Goal: Task Accomplishment & Management: Manage account settings

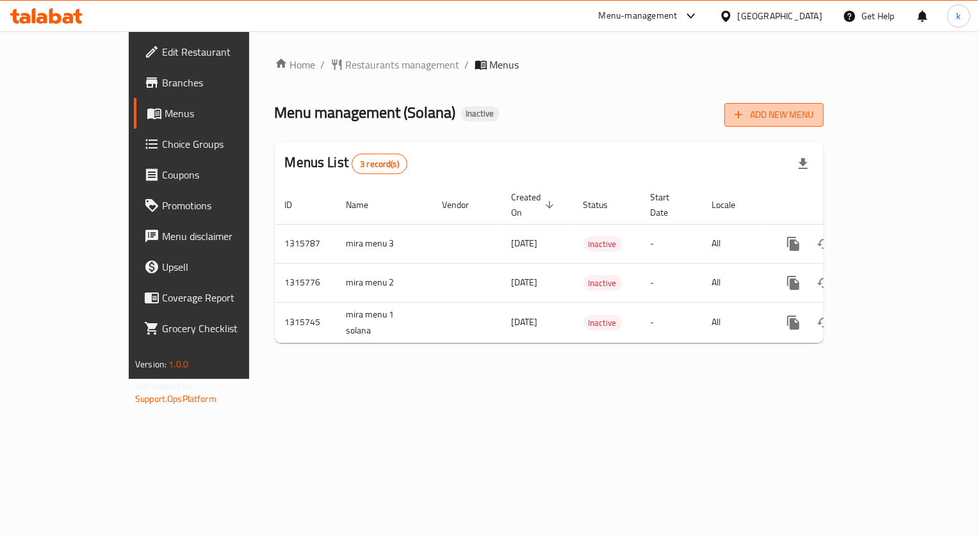
click at [813, 119] on span "Add New Menu" at bounding box center [774, 115] width 79 height 16
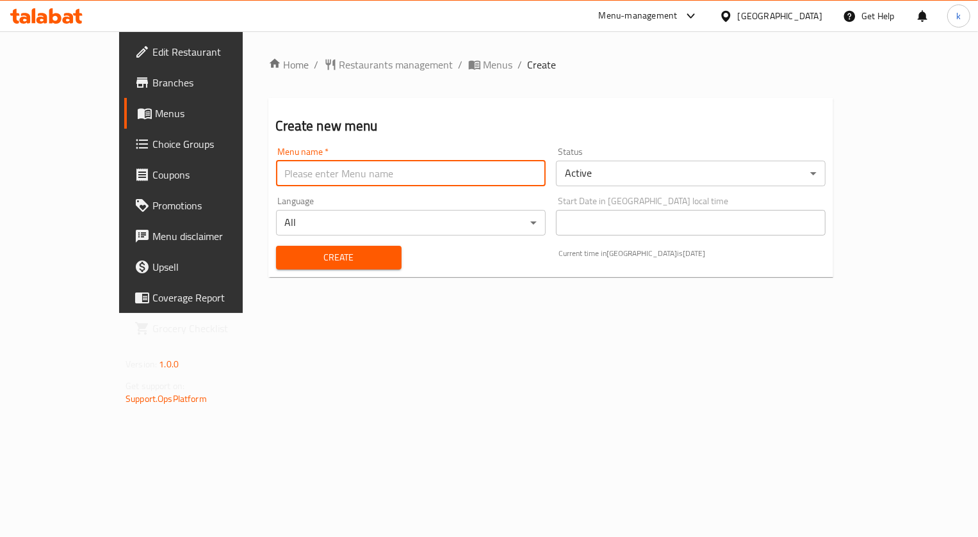
click at [286, 172] on input "text" at bounding box center [411, 174] width 270 height 26
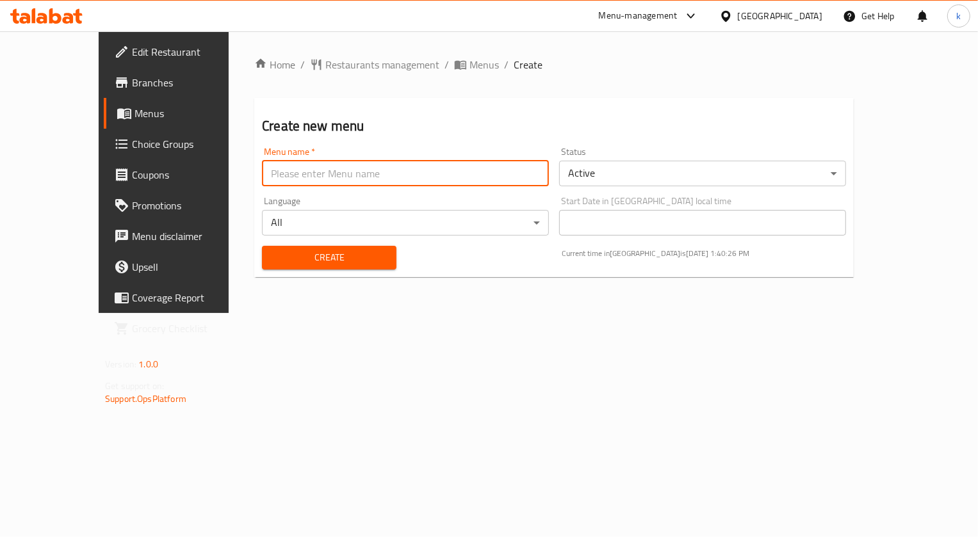
type input "kareem.mohamed.8033"
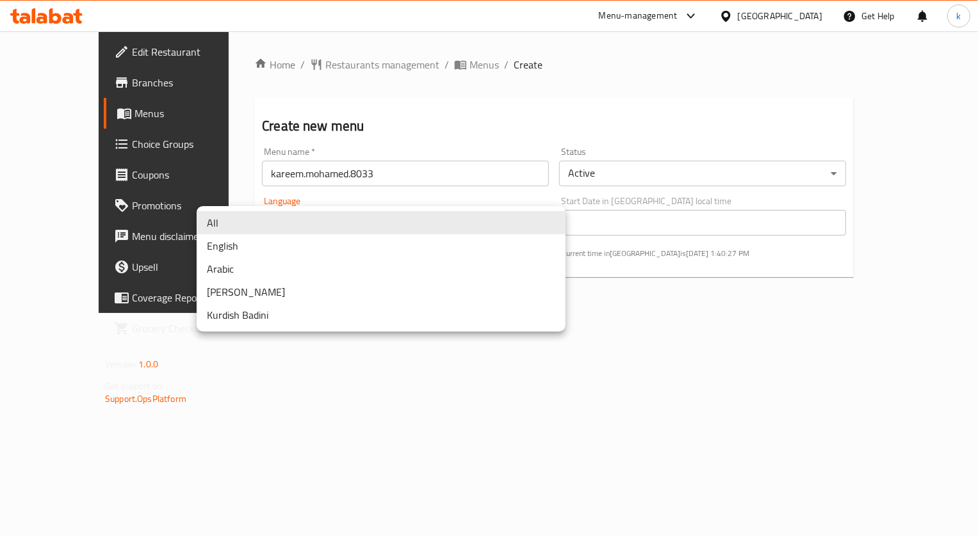
click at [295, 227] on body "​ Menu-management United Arab Emirates Get Help k Edit Restaurant Branches Menu…" at bounding box center [489, 284] width 978 height 506
click at [347, 177] on div at bounding box center [489, 268] width 978 height 537
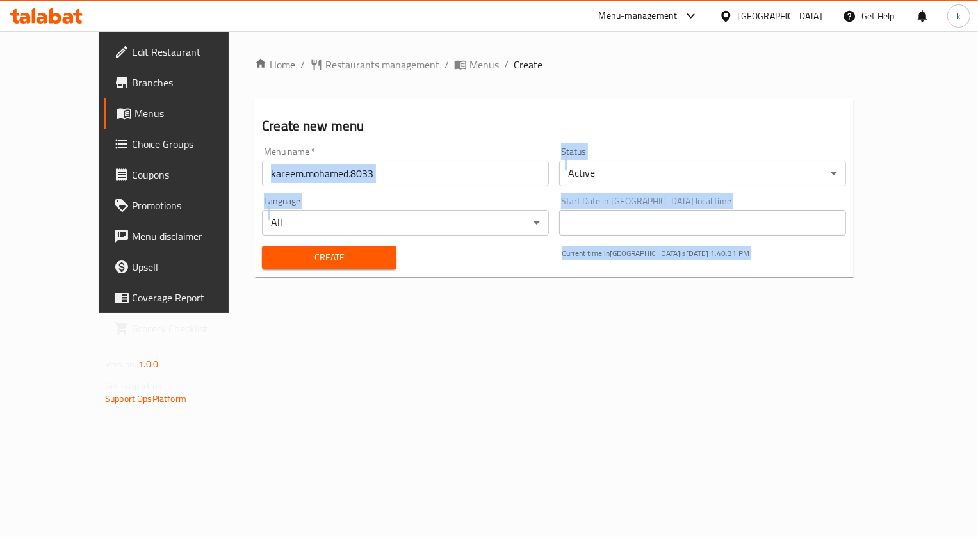
click at [490, 313] on div "Home / Restaurants management / Menus / Create Create new menu Menu name   * ka…" at bounding box center [554, 172] width 651 height 282
drag, startPoint x: 490, startPoint y: 389, endPoint x: 501, endPoint y: 336, distance: 53.8
click at [493, 313] on div "Home / Restaurants management / Menus / Create Create new menu Menu name   * ka…" at bounding box center [554, 172] width 651 height 282
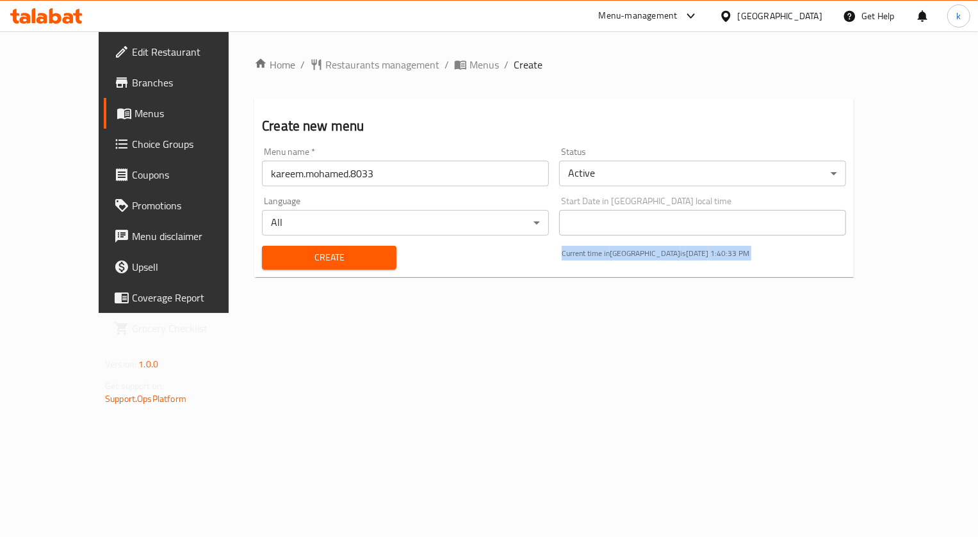
click at [362, 256] on button "Create" at bounding box center [329, 258] width 134 height 24
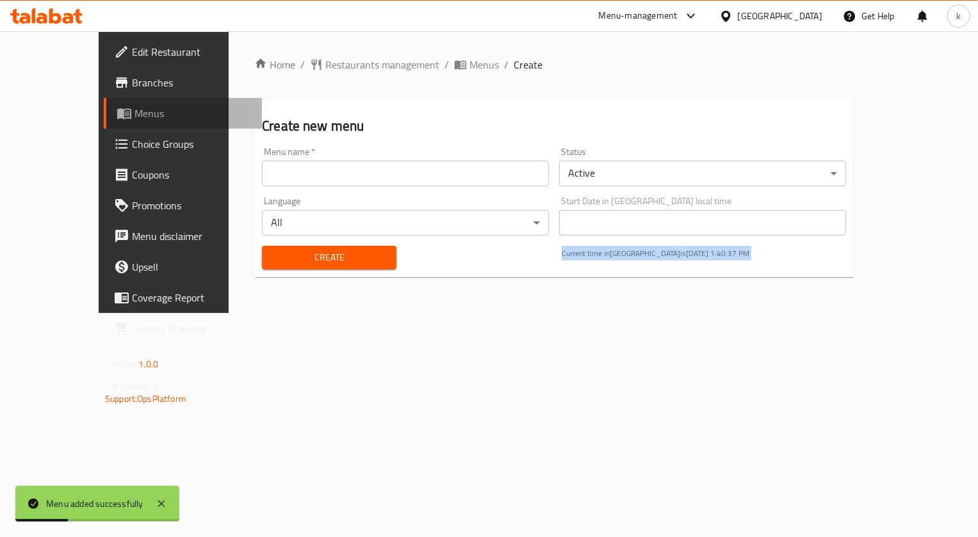
click at [104, 102] on link "Menus" at bounding box center [183, 113] width 158 height 31
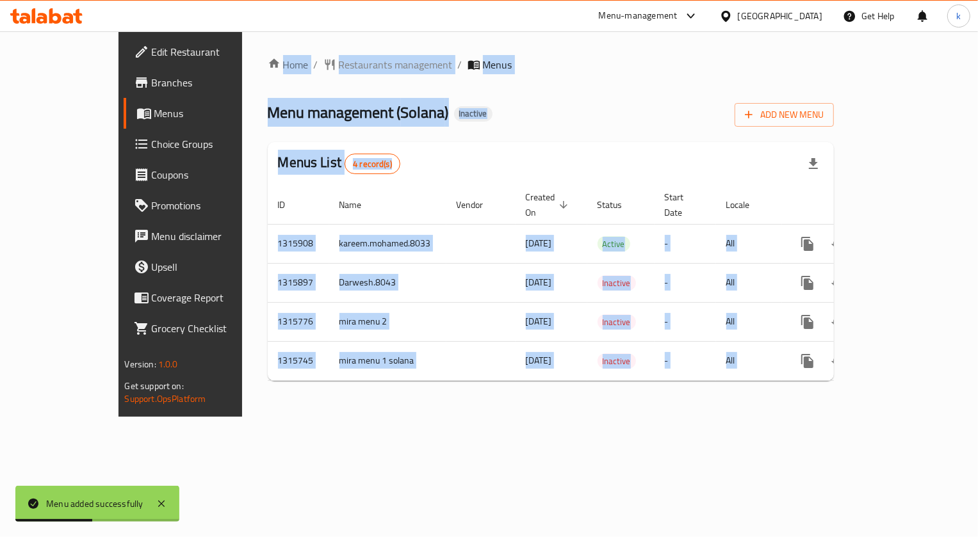
click at [499, 401] on div "Home / Restaurants management / Menus Menu management ( Solana ) Inactive Add N…" at bounding box center [551, 224] width 618 height 386
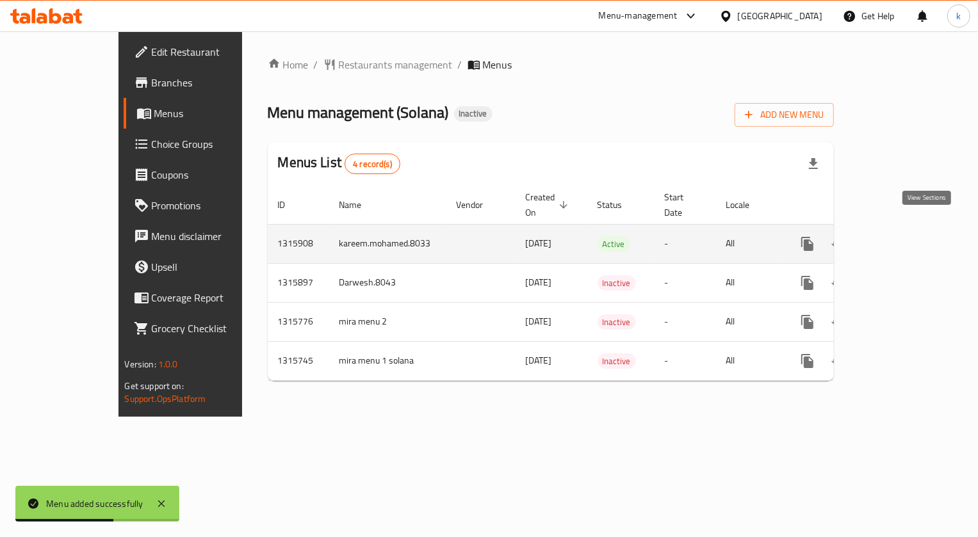
click at [907, 236] on icon "enhanced table" at bounding box center [899, 243] width 15 height 15
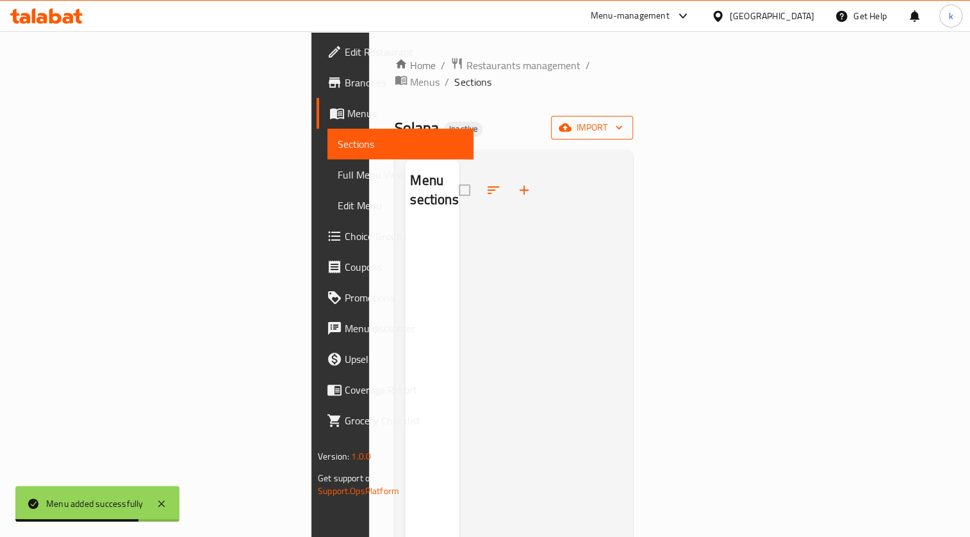
click at [633, 116] on button "import" at bounding box center [592, 128] width 82 height 24
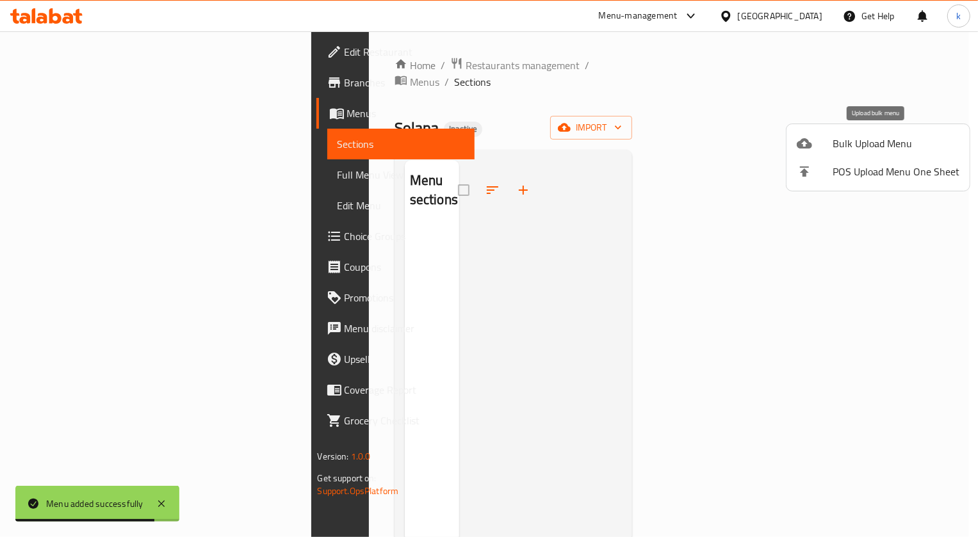
click at [879, 150] on span "Bulk Upload Menu" at bounding box center [895, 143] width 127 height 15
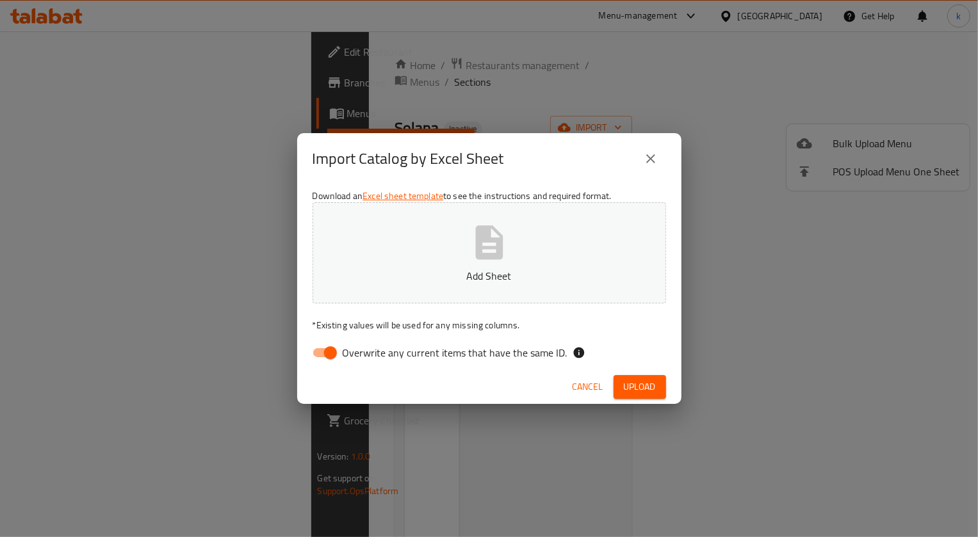
click at [330, 357] on input "Overwrite any current items that have the same ID." at bounding box center [330, 353] width 73 height 24
checkbox input "false"
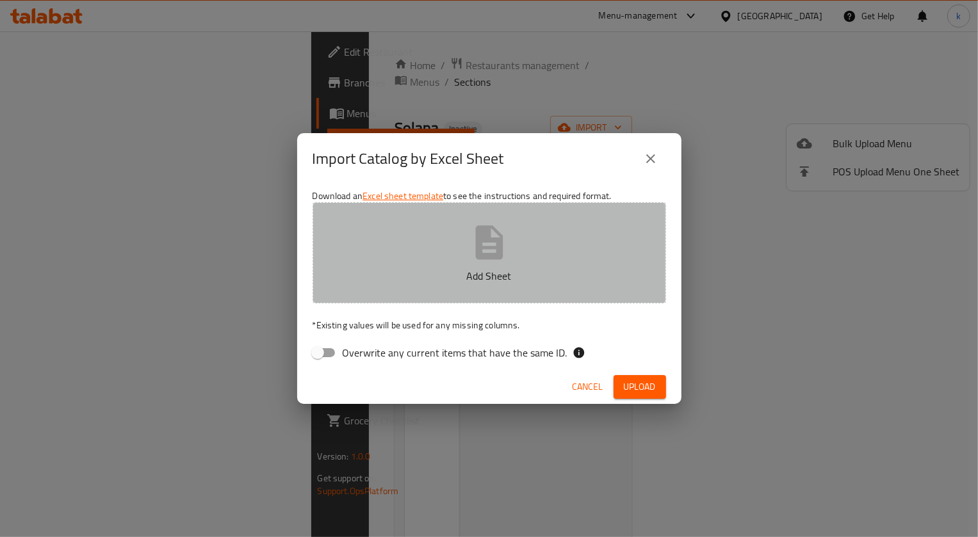
click at [463, 260] on button "Add Sheet" at bounding box center [489, 252] width 353 height 101
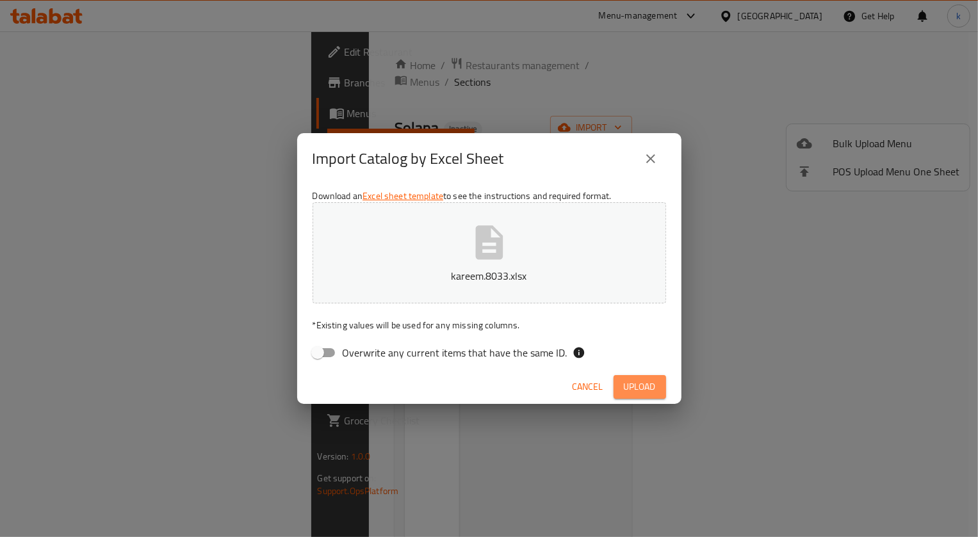
click at [641, 376] on button "Upload" at bounding box center [639, 387] width 53 height 24
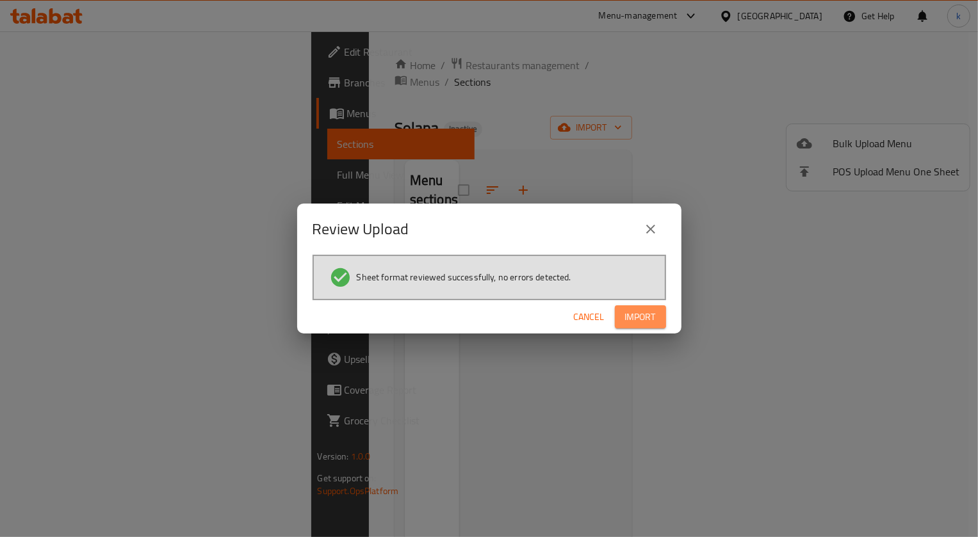
click at [637, 316] on span "Import" at bounding box center [640, 317] width 31 height 16
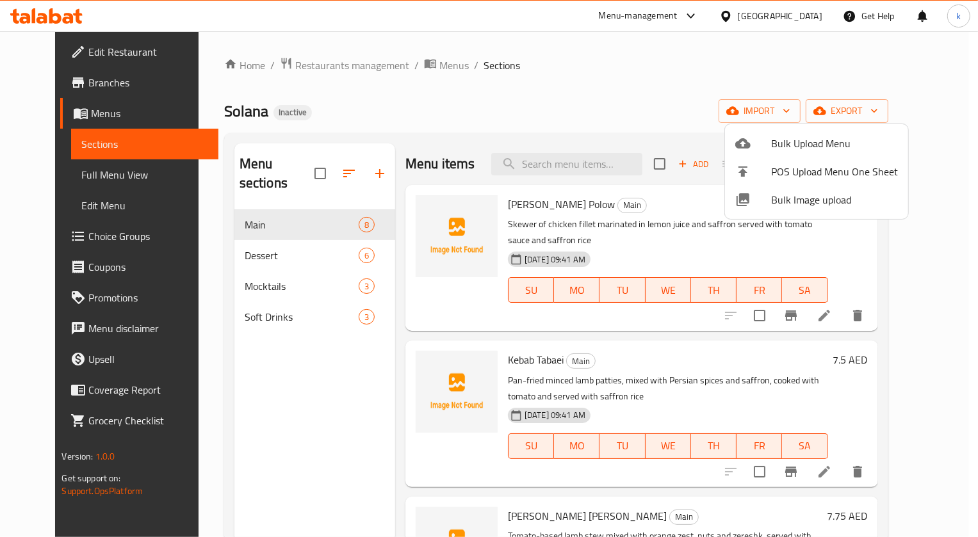
click at [109, 180] on div at bounding box center [489, 268] width 978 height 537
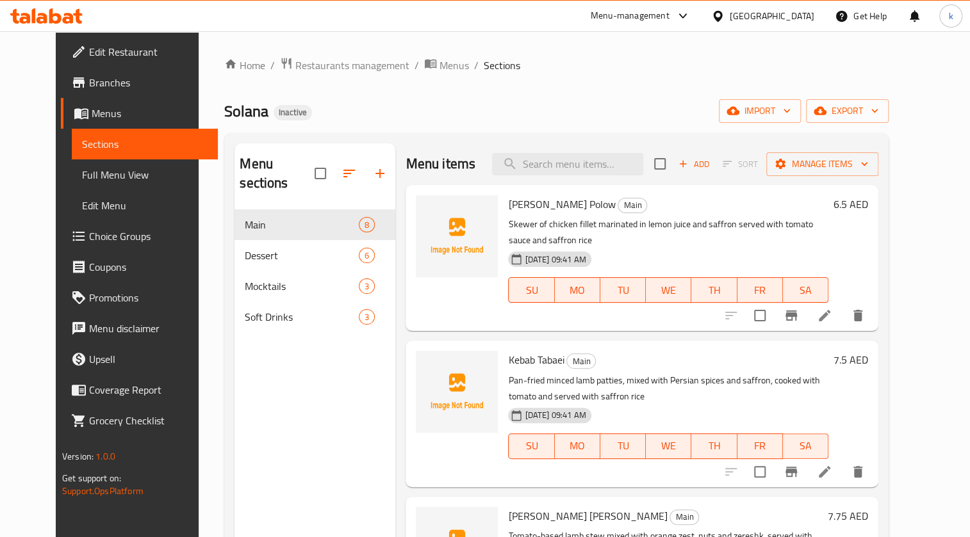
click at [95, 180] on span "Full Menu View" at bounding box center [145, 174] width 126 height 15
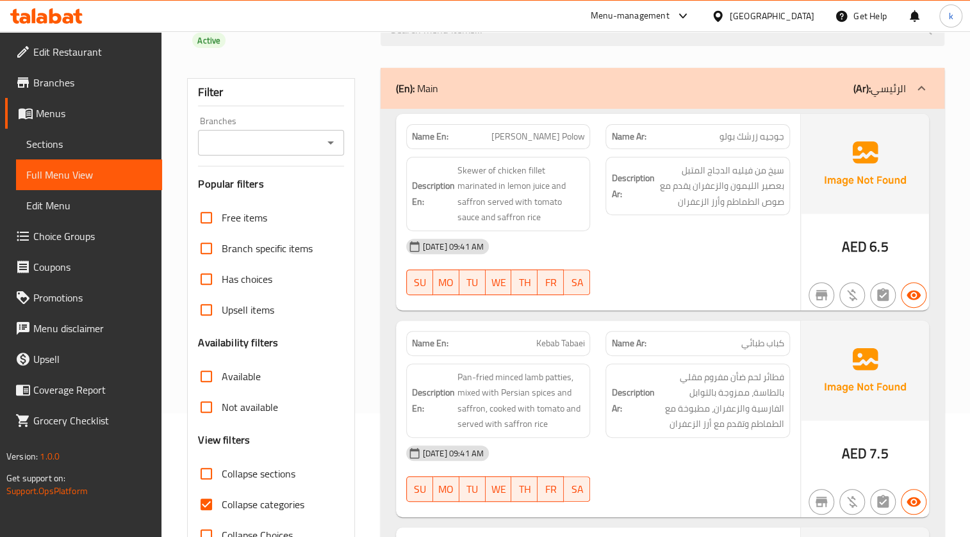
scroll to position [349, 0]
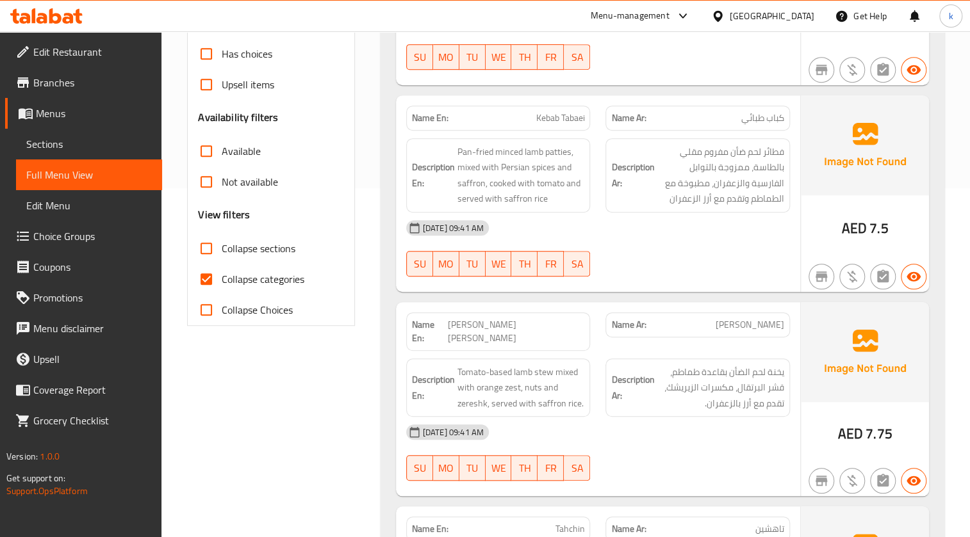
click at [204, 275] on input "Collapse categories" at bounding box center [206, 279] width 31 height 31
checkbox input "false"
drag, startPoint x: 489, startPoint y: 323, endPoint x: 551, endPoint y: 323, distance: 61.5
click at [551, 323] on p "Name En: Farida's Ghaymeh Polow" at bounding box center [498, 331] width 173 height 27
click at [483, 326] on p "Name En: Farida's Ghaymeh Polow" at bounding box center [498, 331] width 173 height 27
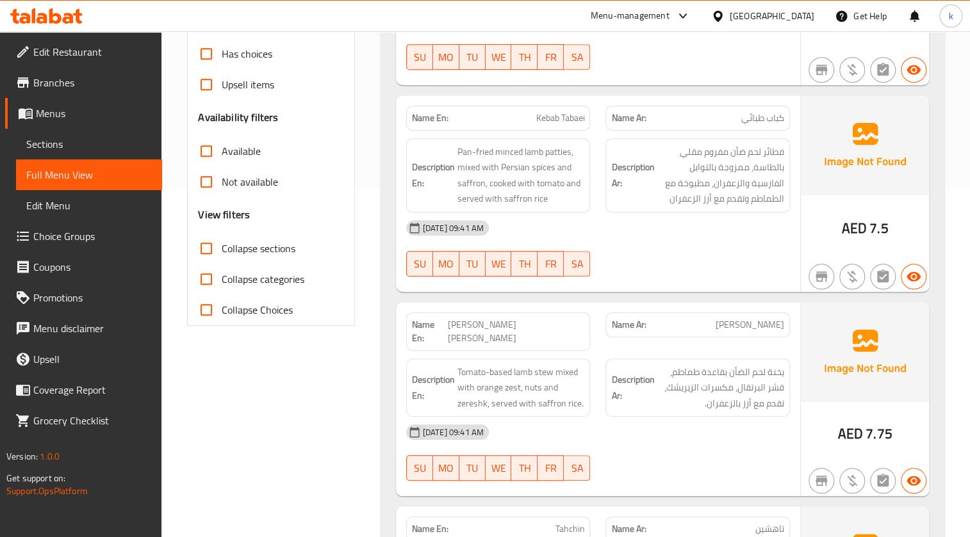
click at [489, 326] on p "Name En: Farida's Ghaymeh Polow" at bounding box center [498, 331] width 173 height 27
click at [491, 326] on p "Name En: Farida's Ghaymeh Polow" at bounding box center [498, 331] width 173 height 27
click at [491, 326] on span "Farida's Ghaymeh Polow" at bounding box center [516, 331] width 137 height 27
drag, startPoint x: 491, startPoint y: 326, endPoint x: 617, endPoint y: 322, distance: 125.6
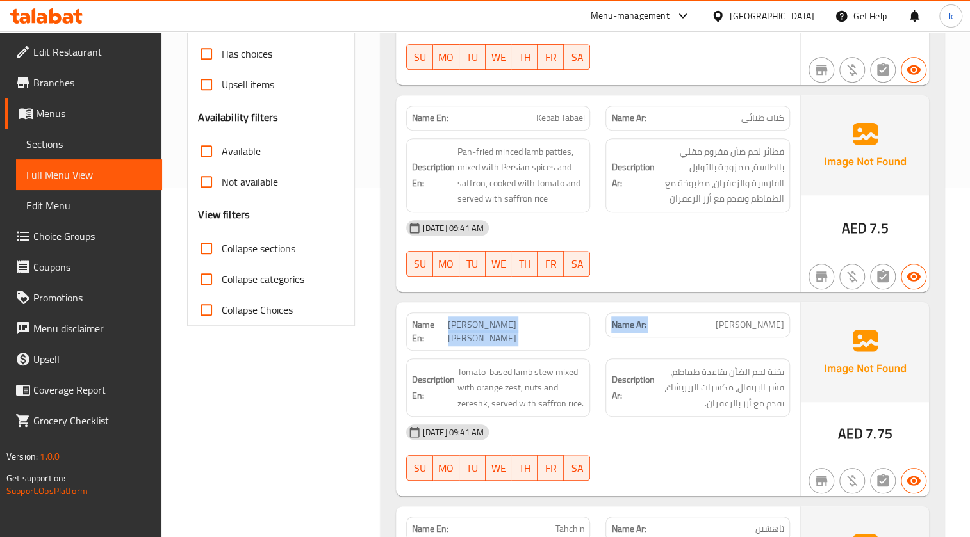
click at [617, 322] on div "Name En: Farida's Ghaymeh Polow Name Ar: فريدة غيمة بولو" at bounding box center [597, 332] width 399 height 54
click at [585, 321] on div "Name En: Farida's Ghaymeh Polow" at bounding box center [498, 332] width 184 height 38
click at [576, 325] on span "Farida's Ghaymeh Polow" at bounding box center [516, 331] width 137 height 27
drag, startPoint x: 492, startPoint y: 323, endPoint x: 585, endPoint y: 324, distance: 93.5
click at [585, 324] on div "Name En: Farida's Ghaymeh Polow" at bounding box center [498, 332] width 184 height 38
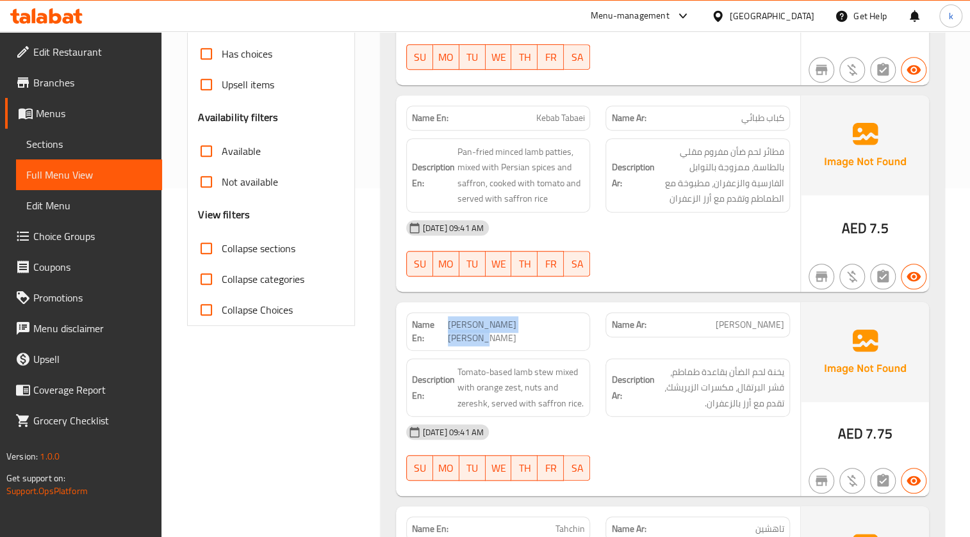
copy span "Farida's Ghaymeh Polow"
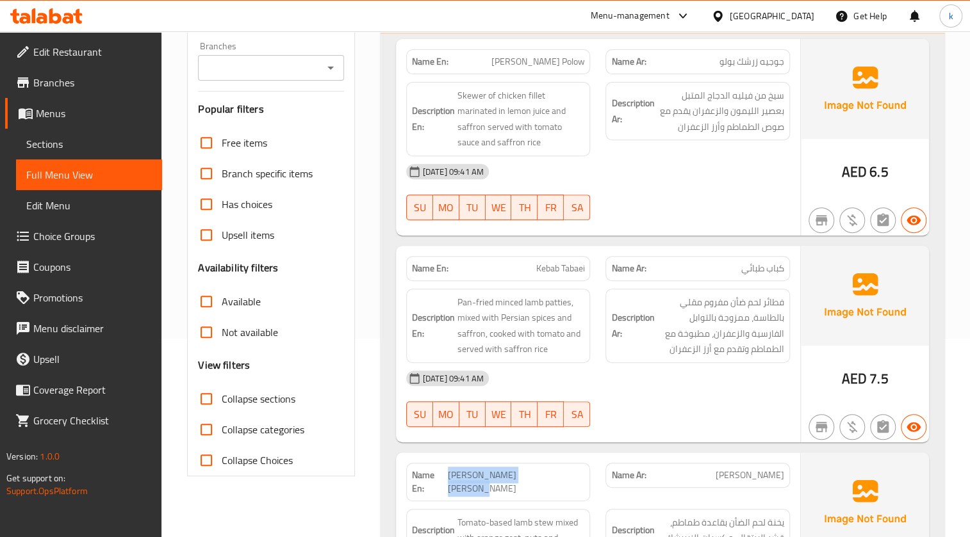
scroll to position [0, 0]
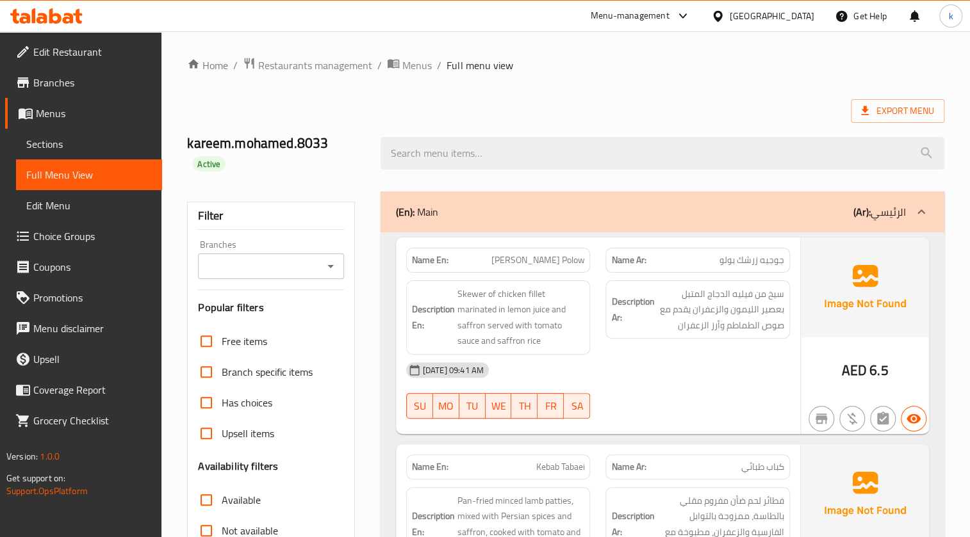
click at [88, 145] on span "Sections" at bounding box center [89, 143] width 126 height 15
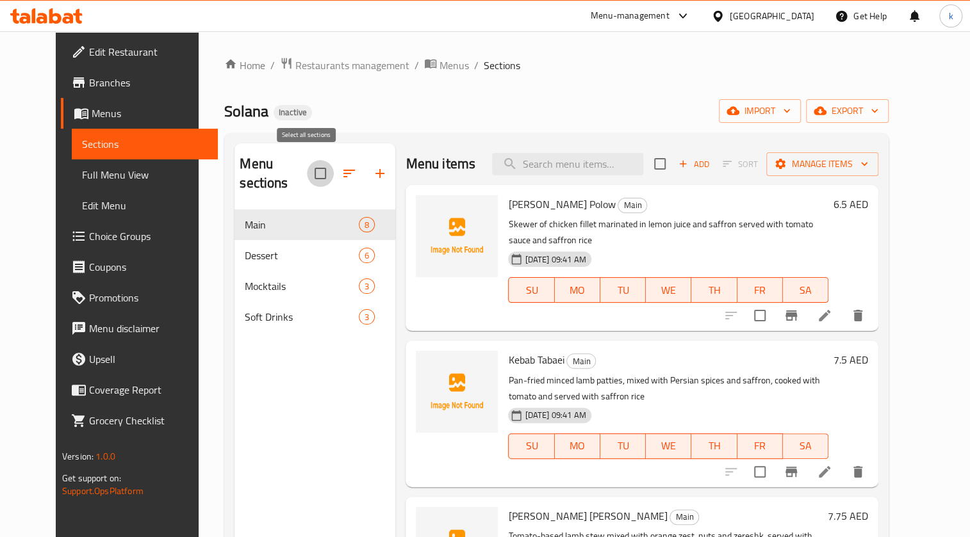
click at [308, 166] on input "checkbox" at bounding box center [320, 173] width 27 height 27
checkbox input "true"
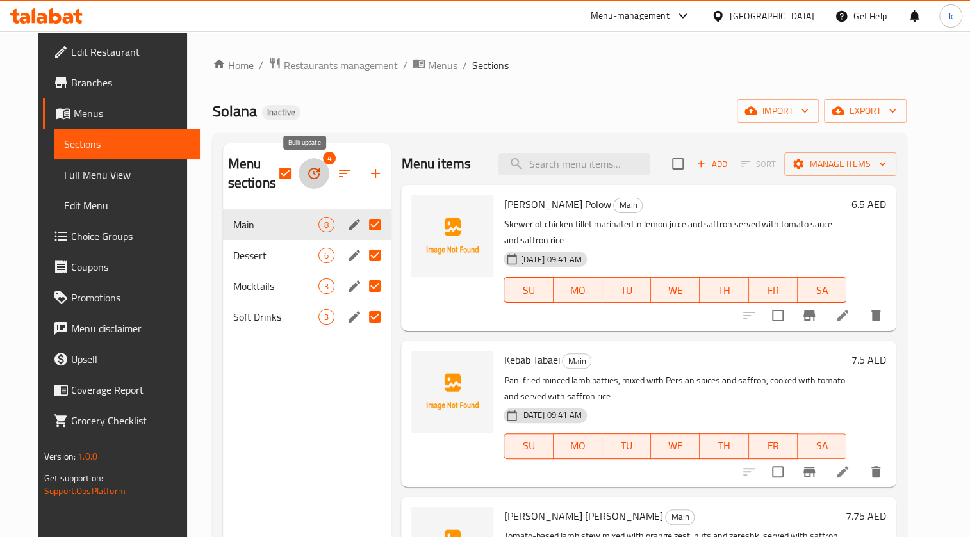
click at [307, 169] on icon "button" at bounding box center [313, 173] width 15 height 15
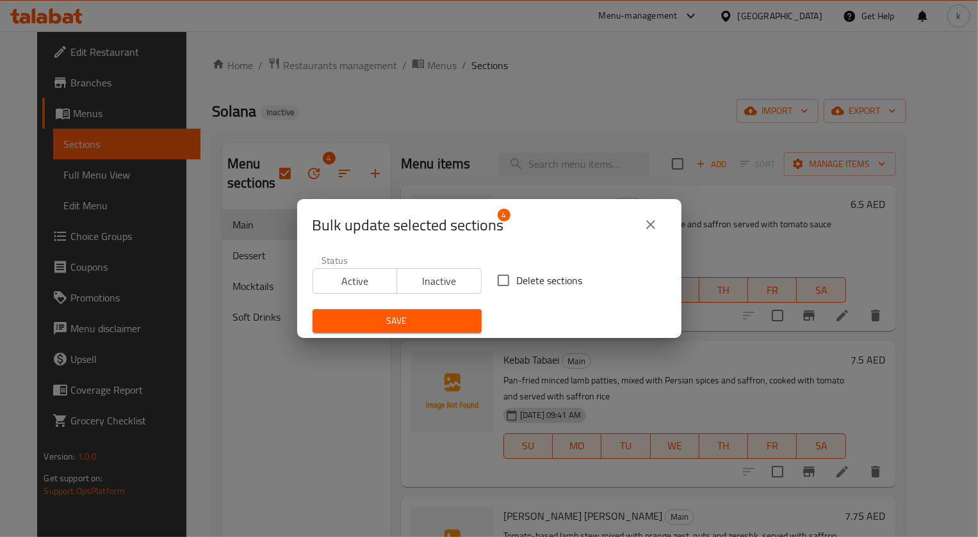
click at [504, 275] on input "Delete sections" at bounding box center [503, 280] width 27 height 27
checkbox input "true"
click at [410, 326] on span "Save" at bounding box center [397, 321] width 149 height 16
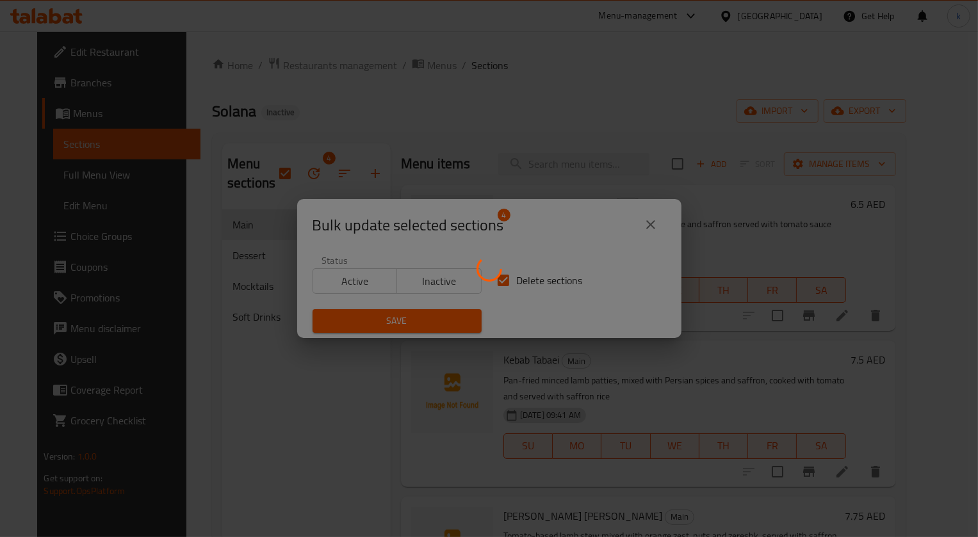
checkbox input "false"
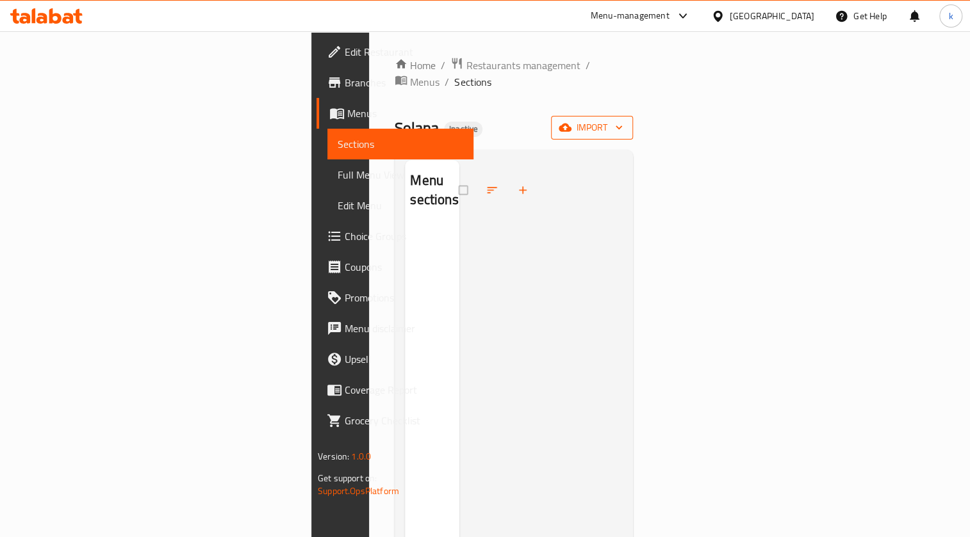
click at [622, 120] on span "import" at bounding box center [591, 128] width 61 height 16
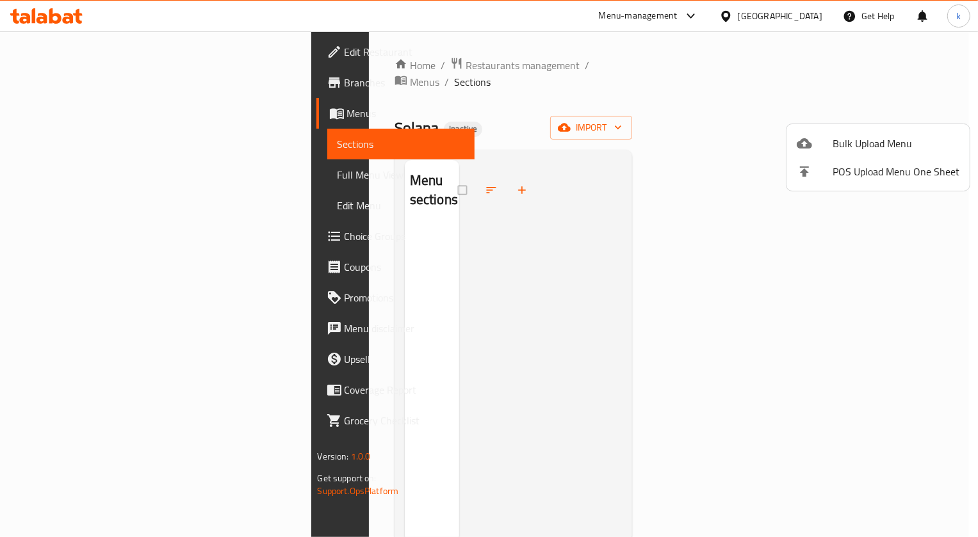
click at [721, 122] on div at bounding box center [489, 268] width 978 height 537
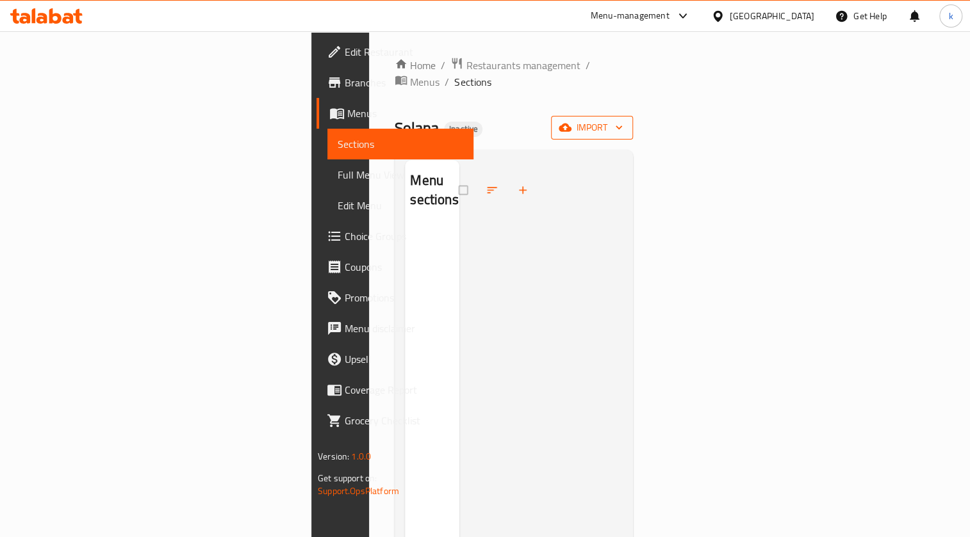
click at [622, 120] on span "import" at bounding box center [591, 128] width 61 height 16
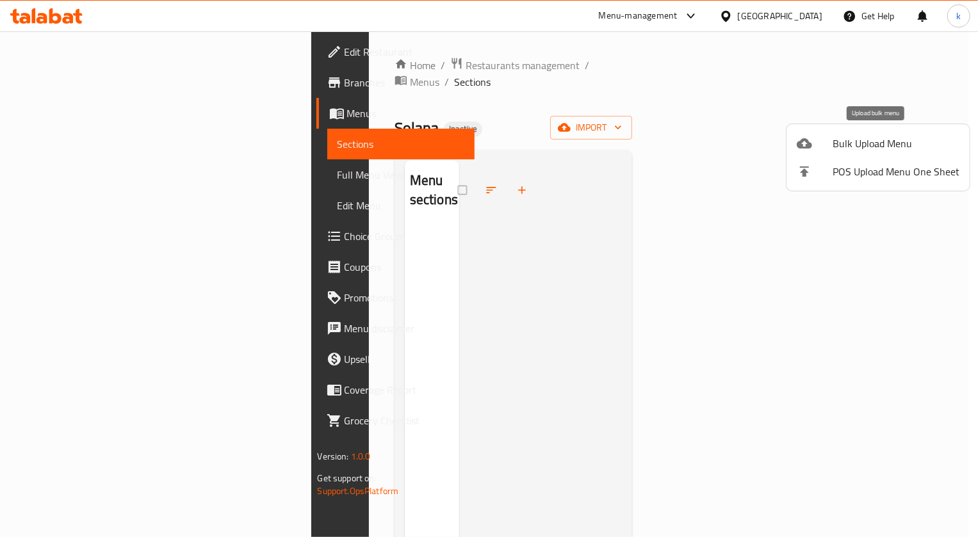
click at [831, 150] on li "Bulk Upload Menu" at bounding box center [877, 143] width 183 height 28
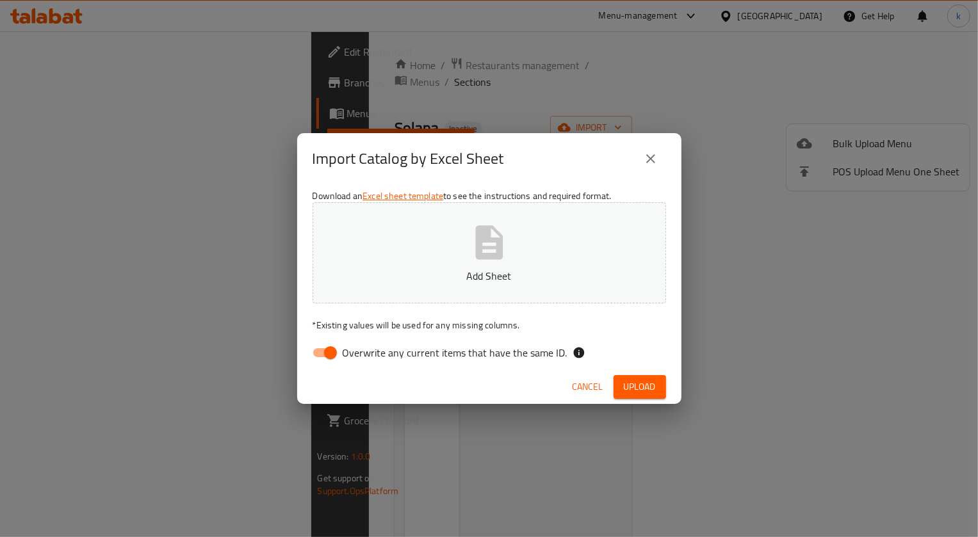
click at [329, 349] on input "Overwrite any current items that have the same ID." at bounding box center [330, 353] width 73 height 24
checkbox input "false"
click at [627, 390] on span "Upload" at bounding box center [640, 387] width 32 height 16
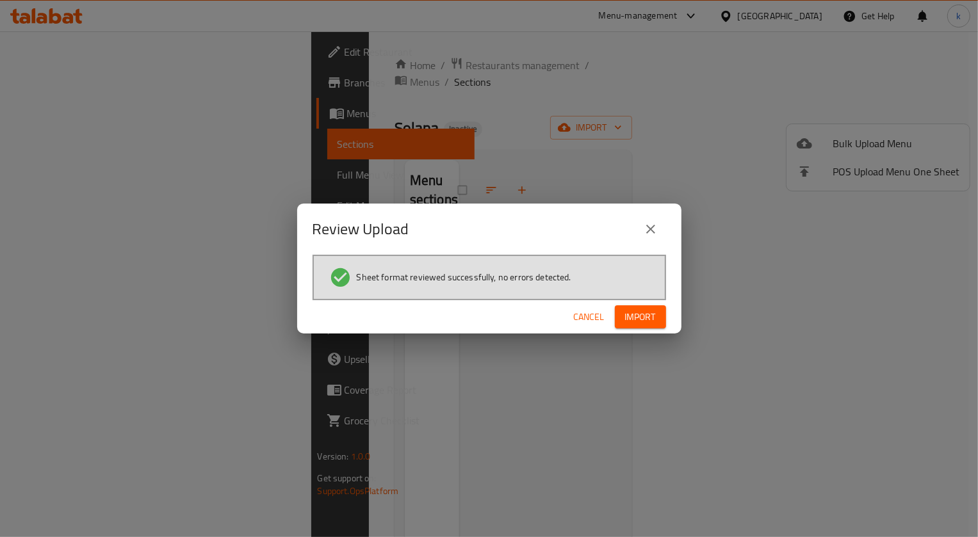
click at [636, 321] on span "Import" at bounding box center [640, 317] width 31 height 16
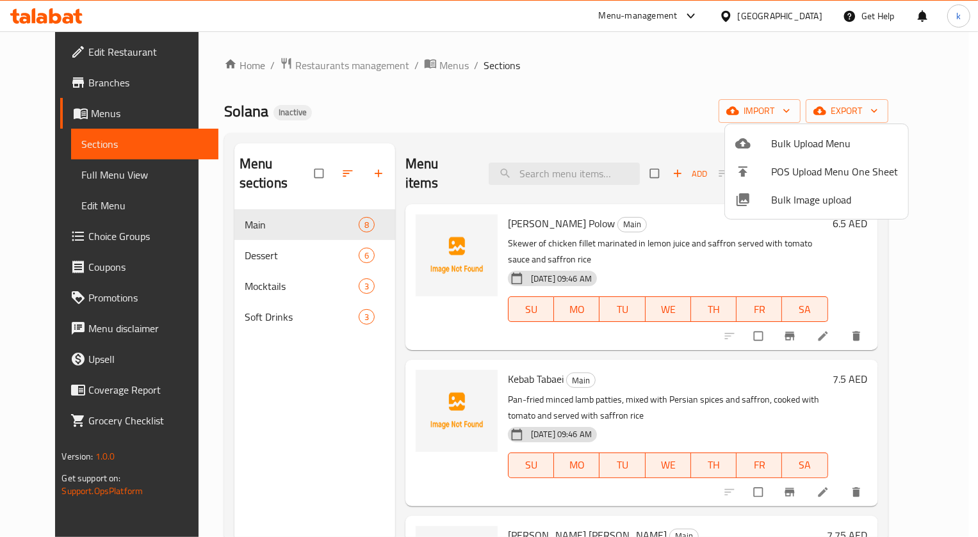
click at [595, 88] on div at bounding box center [489, 268] width 978 height 537
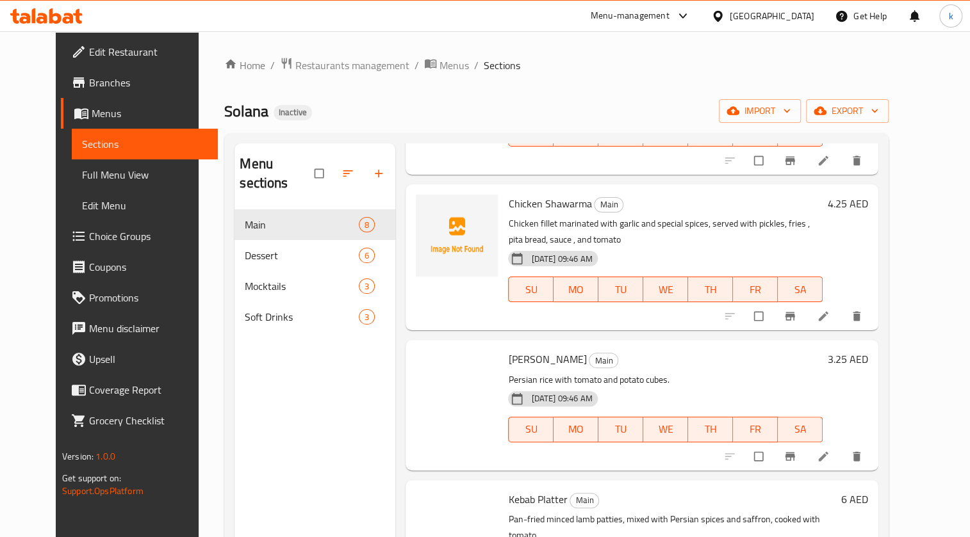
scroll to position [661, 0]
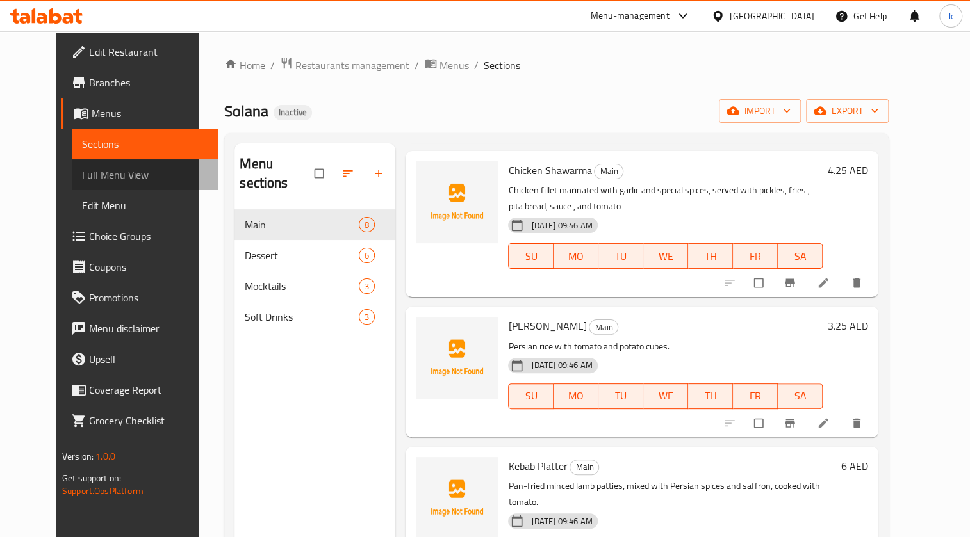
click at [98, 171] on span "Full Menu View" at bounding box center [145, 174] width 126 height 15
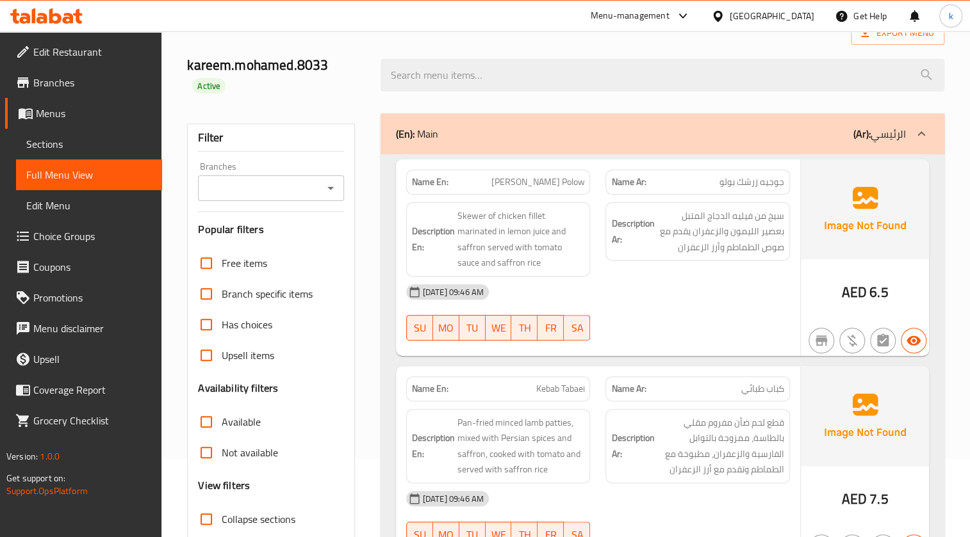
scroll to position [232, 0]
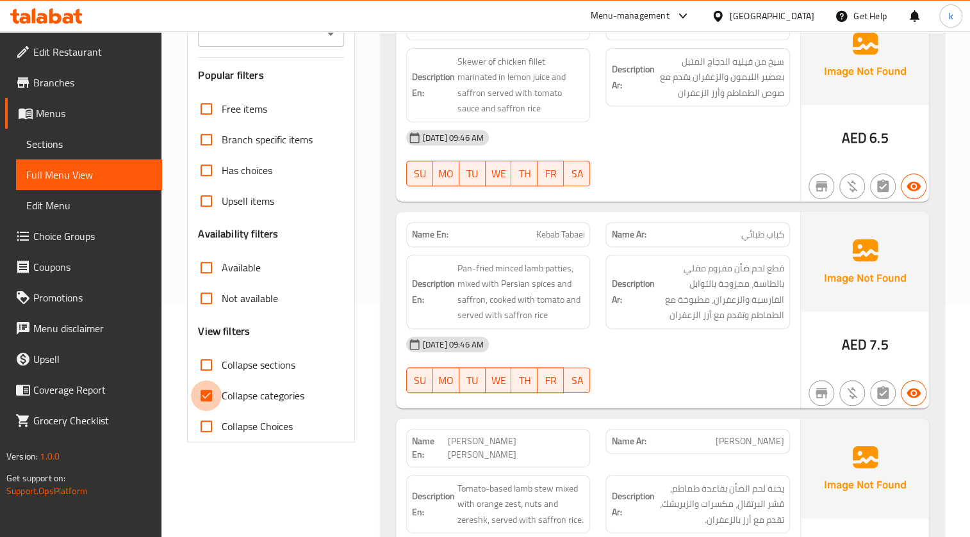
click at [204, 396] on input "Collapse categories" at bounding box center [206, 395] width 31 height 31
checkbox input "false"
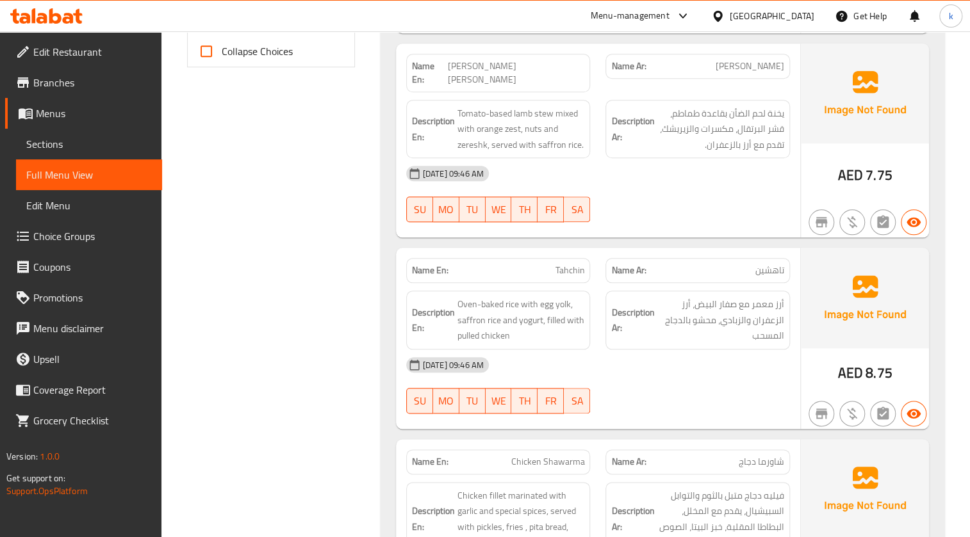
scroll to position [640, 0]
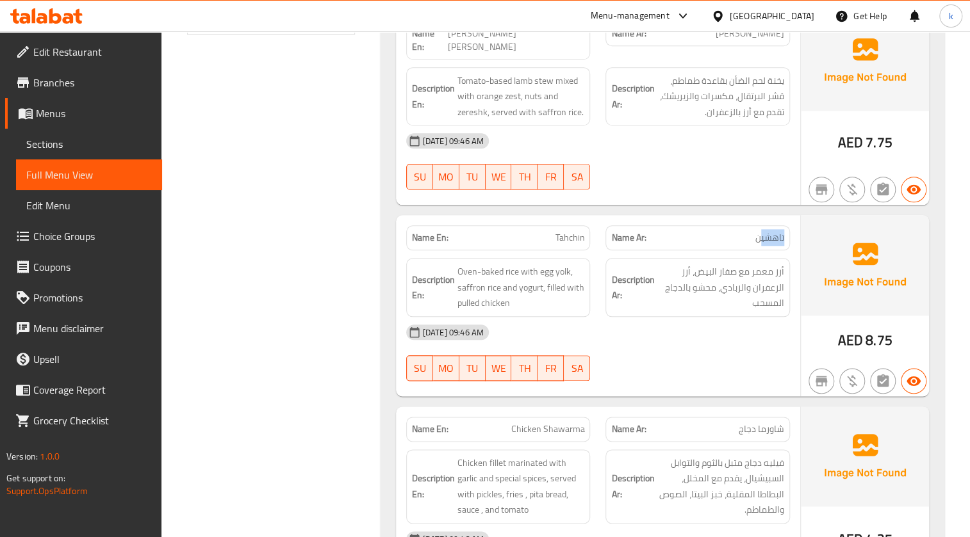
drag, startPoint x: 761, startPoint y: 222, endPoint x: 772, endPoint y: 225, distance: 12.2
click at [775, 231] on span "تاهشين" at bounding box center [769, 237] width 29 height 13
drag, startPoint x: 721, startPoint y: 227, endPoint x: 751, endPoint y: 223, distance: 30.3
click at [736, 231] on p "Name Ar: تاهشين" at bounding box center [697, 237] width 173 height 13
click at [754, 231] on p "Name Ar: تاهشين" at bounding box center [697, 237] width 173 height 13
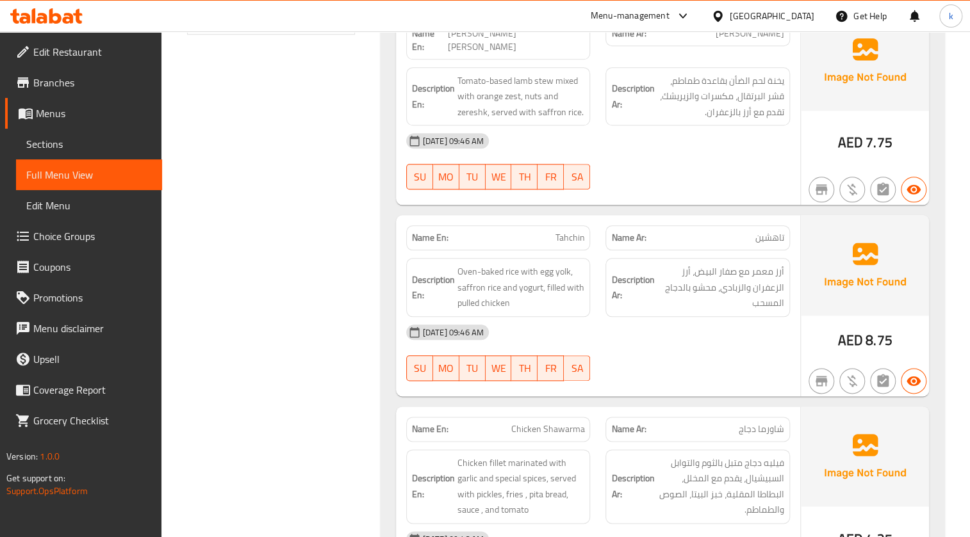
click at [756, 231] on span "تاهشين" at bounding box center [769, 237] width 29 height 13
click at [768, 231] on span "تاهشين" at bounding box center [769, 237] width 29 height 13
copy span "تاهشين"
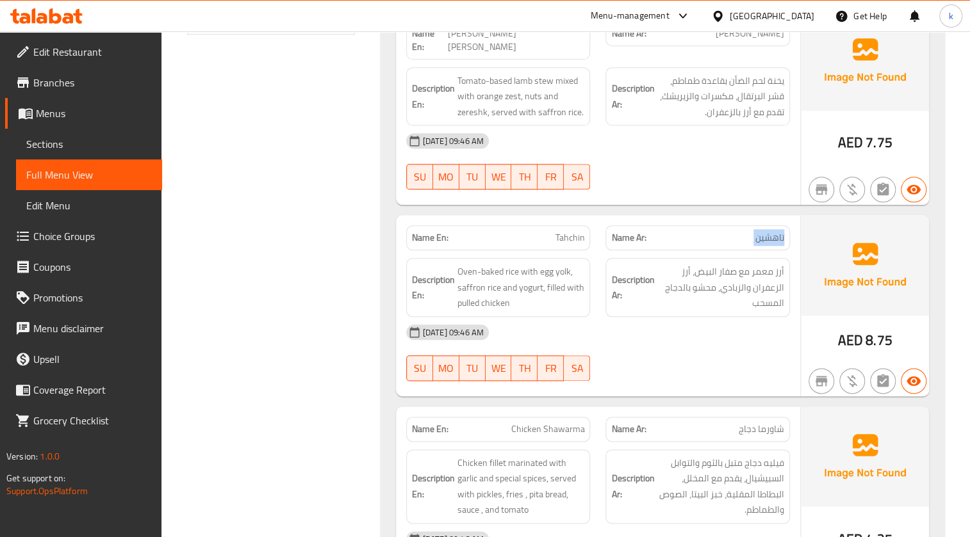
click at [77, 144] on span "Sections" at bounding box center [89, 143] width 126 height 15
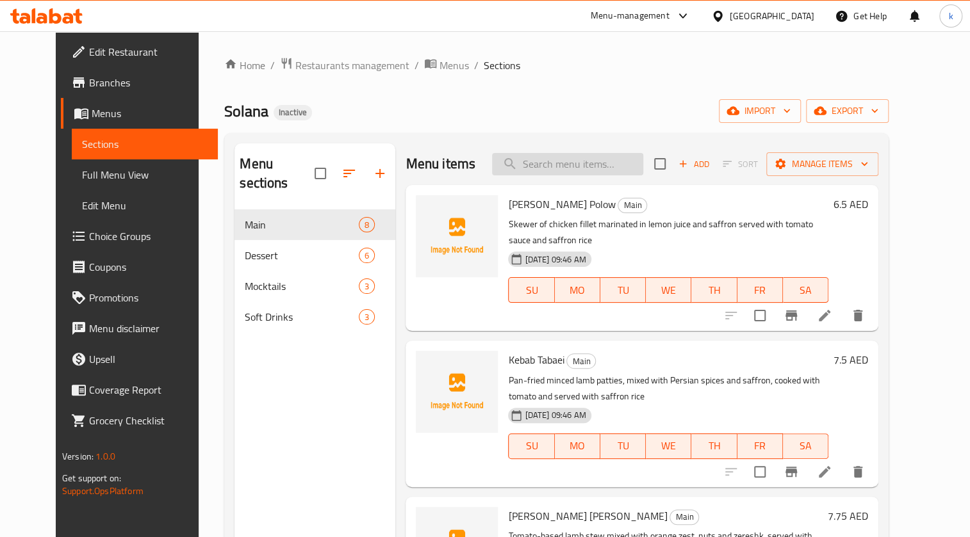
click at [585, 173] on input "search" at bounding box center [567, 164] width 151 height 22
paste input "تاهشين"
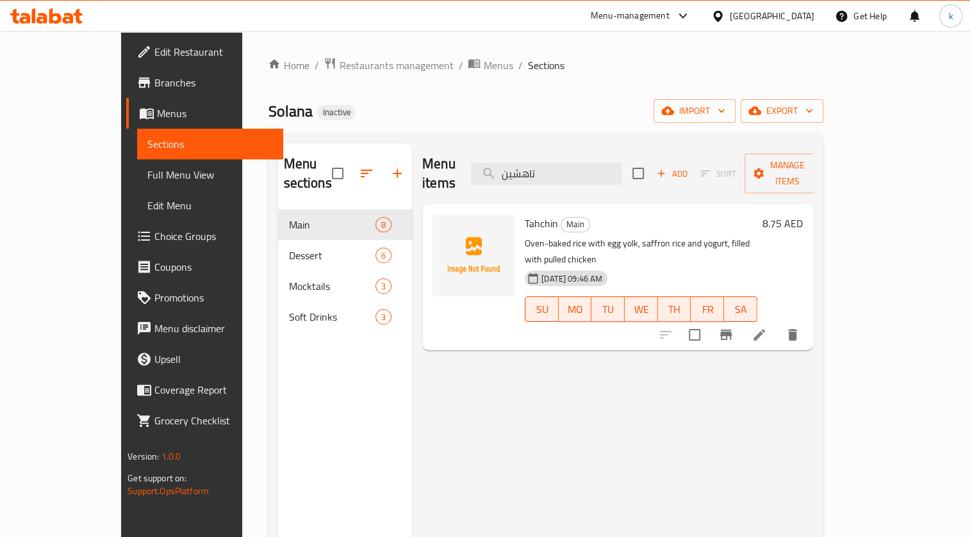
type input "تاهشين"
click at [767, 327] on icon at bounding box center [758, 334] width 15 height 15
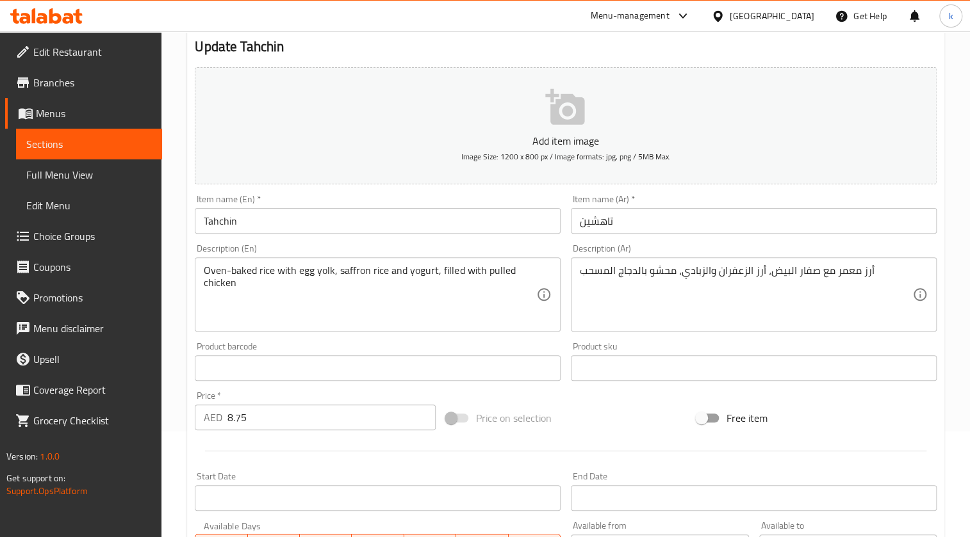
scroll to position [116, 0]
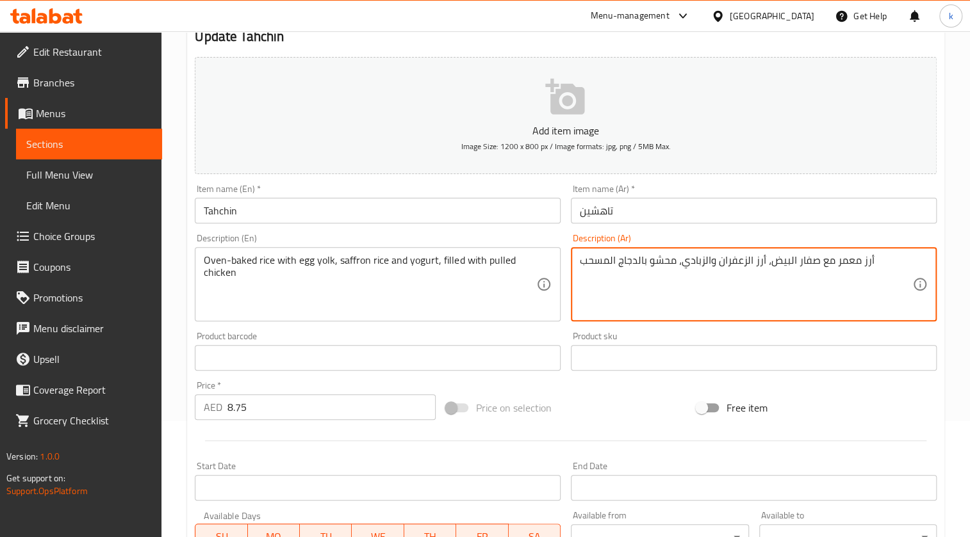
drag, startPoint x: 580, startPoint y: 259, endPoint x: 646, endPoint y: 254, distance: 66.7
paste textarea "جاج مبشور"
click at [629, 258] on textarea "أرز معمر مع صفار البيض، أرز الزعفران والزبادي، محشو دجاج مبشور" at bounding box center [746, 284] width 332 height 61
click at [631, 264] on textarea "أرز معمر مع صفار البيض، أرز الزعفران والزبادي، محشو بدجاج مبشور" at bounding box center [746, 284] width 332 height 61
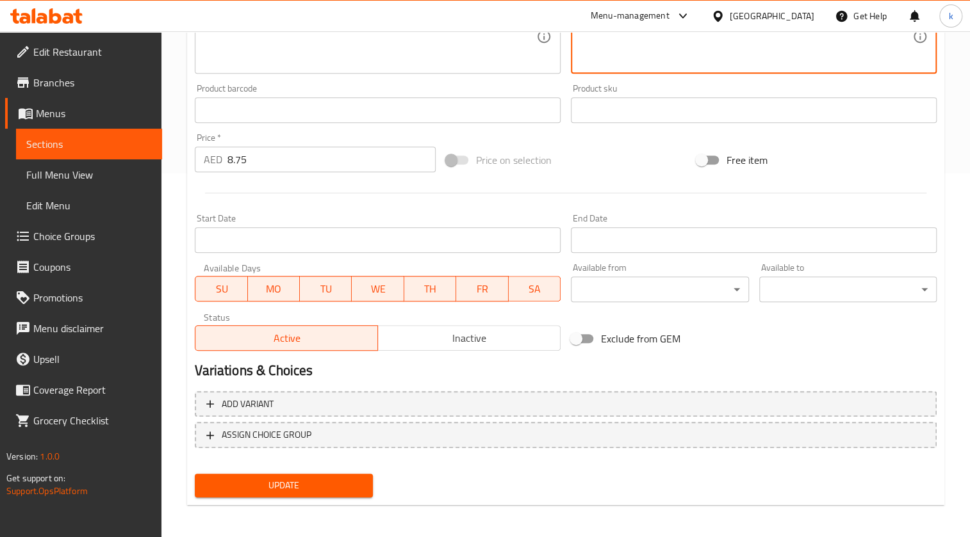
scroll to position [366, 0]
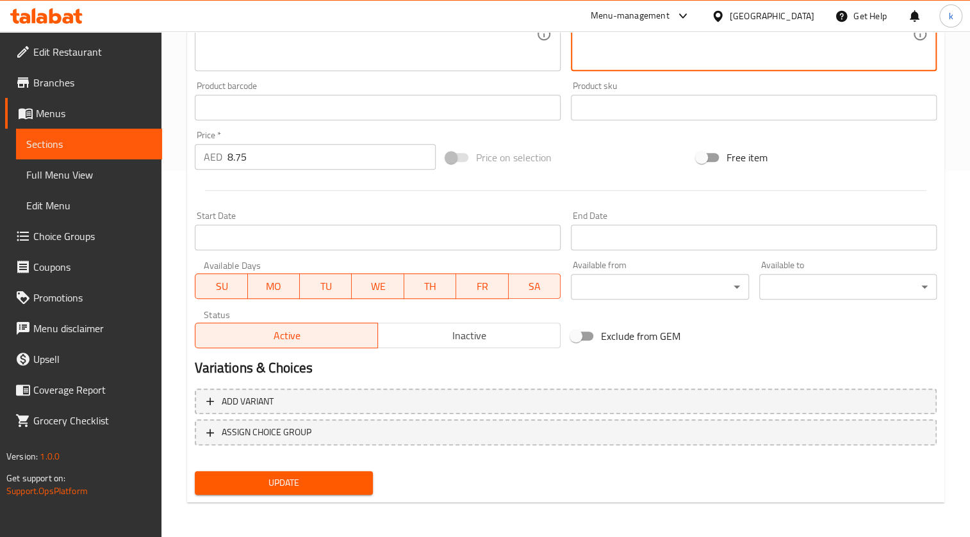
type textarea "أرز معمر مع صفار البيض، أرز الزعفران والزبادي، محشو بدجاج مبشور"
click at [325, 489] on span "Update" at bounding box center [283, 483] width 157 height 16
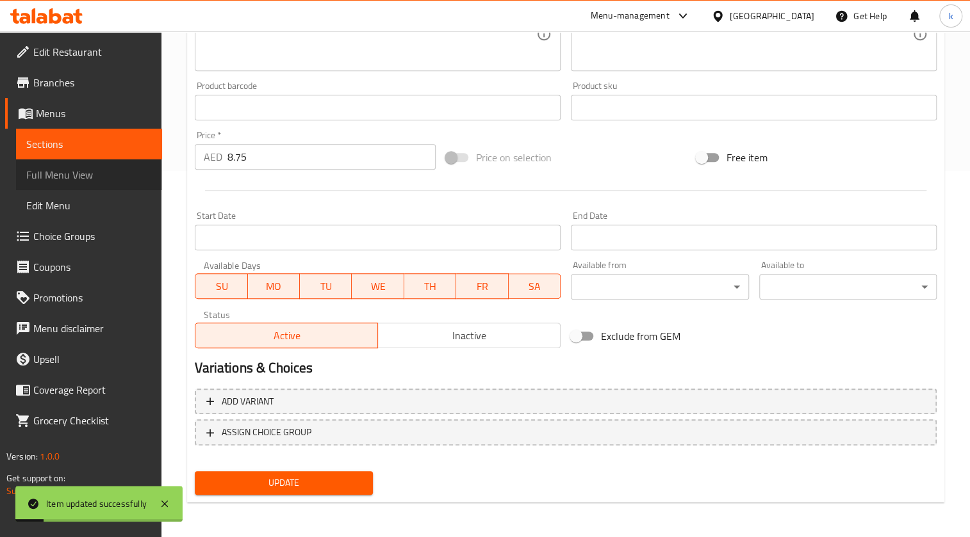
click at [87, 170] on span "Full Menu View" at bounding box center [89, 174] width 126 height 15
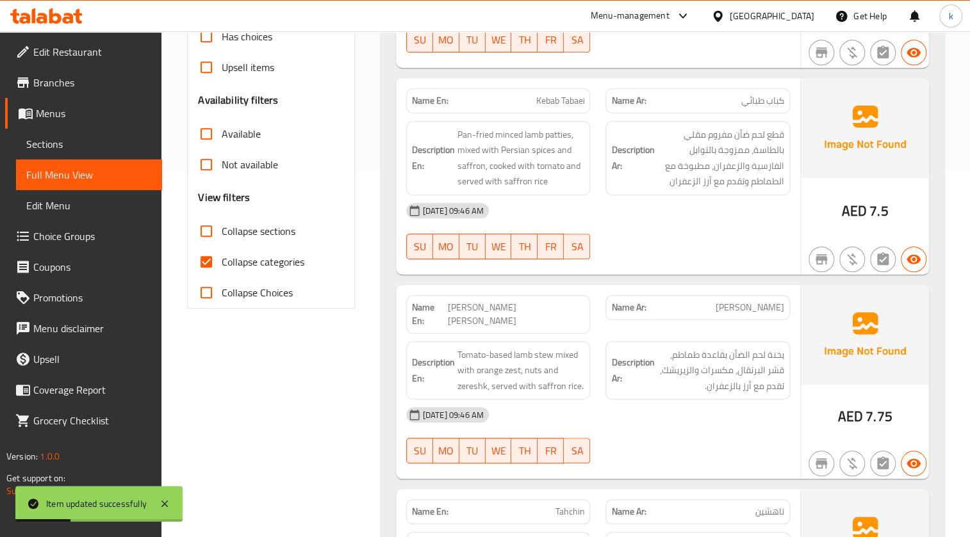
click at [231, 264] on span "Collapse categories" at bounding box center [263, 261] width 83 height 15
click at [222, 264] on input "Collapse categories" at bounding box center [206, 262] width 31 height 31
checkbox input "false"
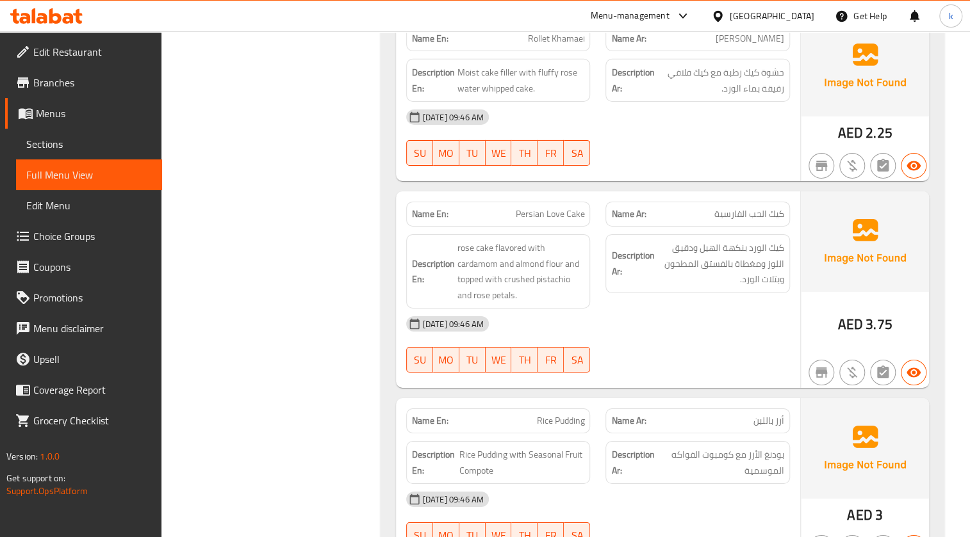
scroll to position [2229, 0]
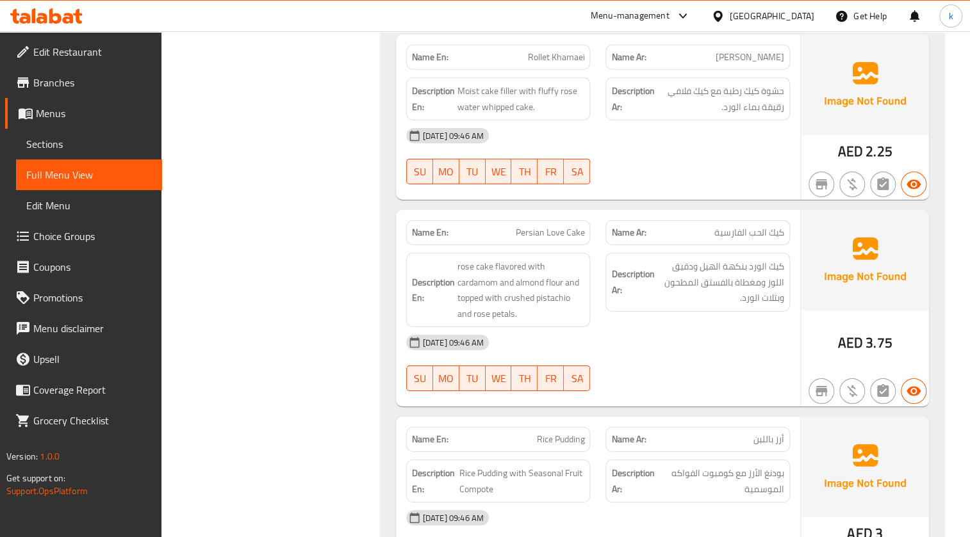
click at [516, 226] on span "Persian Love Cake" at bounding box center [549, 232] width 69 height 13
click at [524, 226] on span "Persian Love Cake" at bounding box center [549, 232] width 69 height 13
drag, startPoint x: 516, startPoint y: 184, endPoint x: 601, endPoint y: 195, distance: 85.9
click at [601, 213] on div "Name En: Persian Love Cake Name Ar: كيك الحب الفارسية" at bounding box center [597, 233] width 399 height 40
copy span "Persian Love Cake"
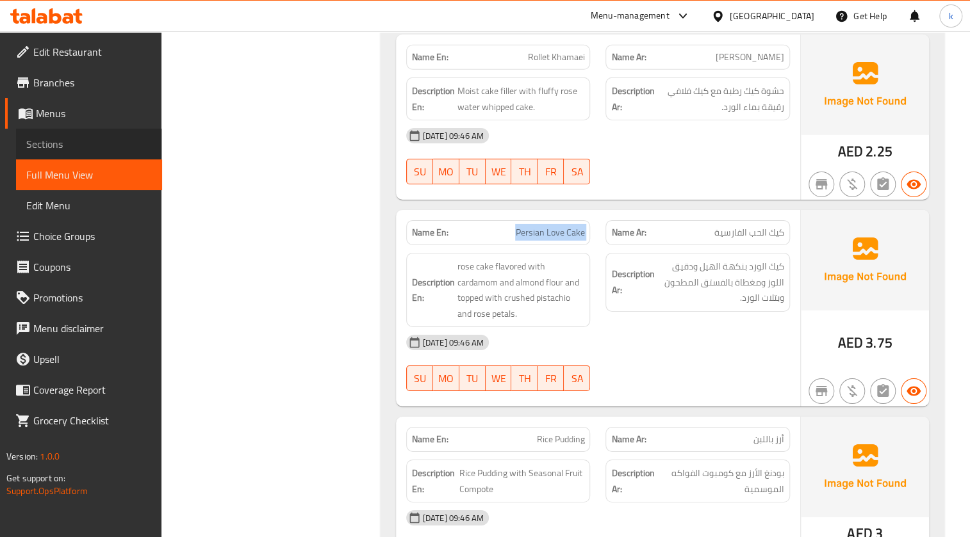
click at [128, 147] on span "Sections" at bounding box center [89, 143] width 126 height 15
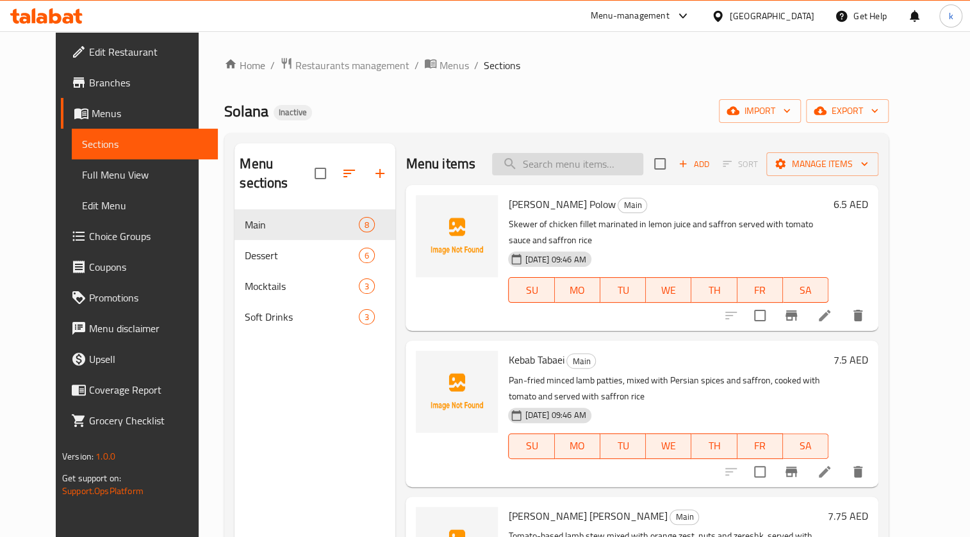
click at [570, 158] on input "search" at bounding box center [567, 164] width 151 height 22
paste input "Persian Love Cake"
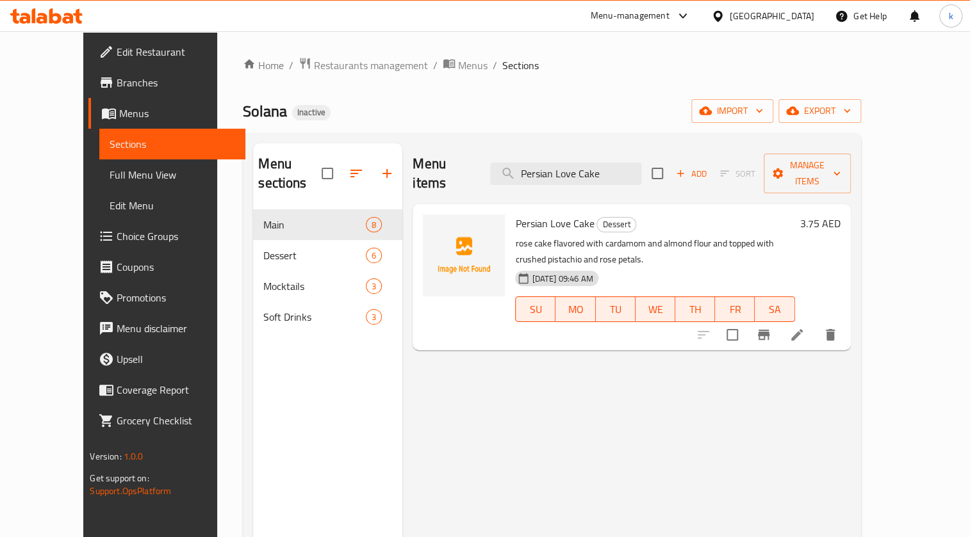
type input "Persian Love Cake"
click at [804, 327] on icon at bounding box center [796, 334] width 15 height 15
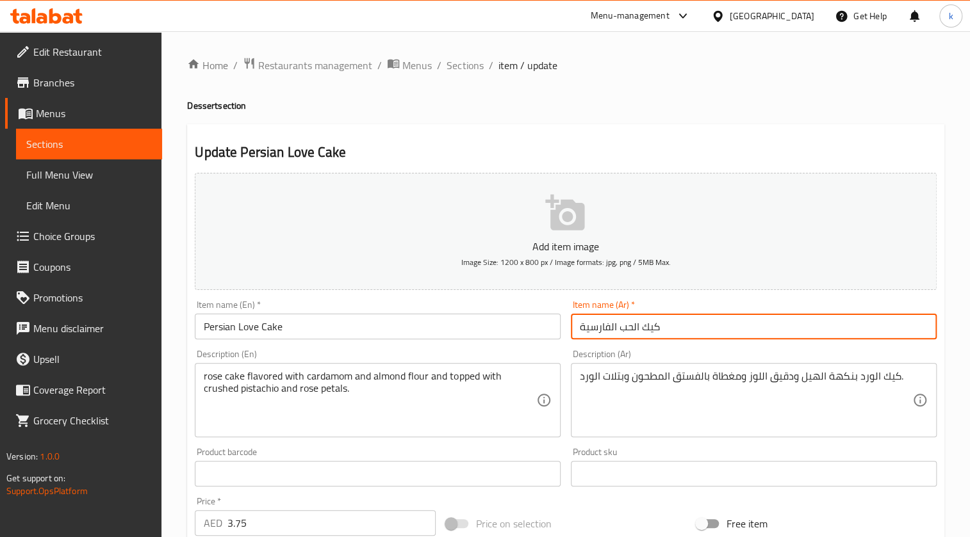
drag, startPoint x: 619, startPoint y: 330, endPoint x: 639, endPoint y: 326, distance: 20.2
click at [639, 326] on input "كيك الحب الفارسية" at bounding box center [754, 327] width 366 height 26
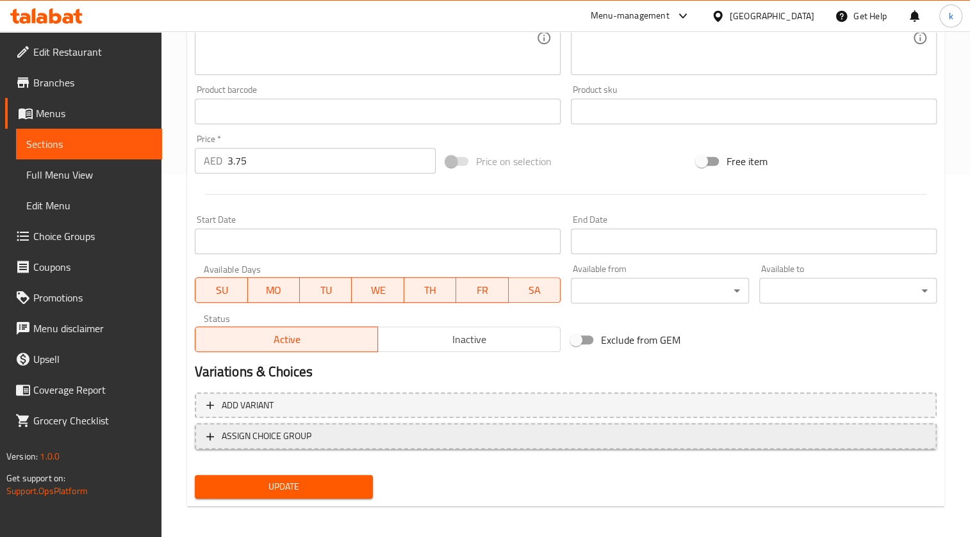
scroll to position [366, 0]
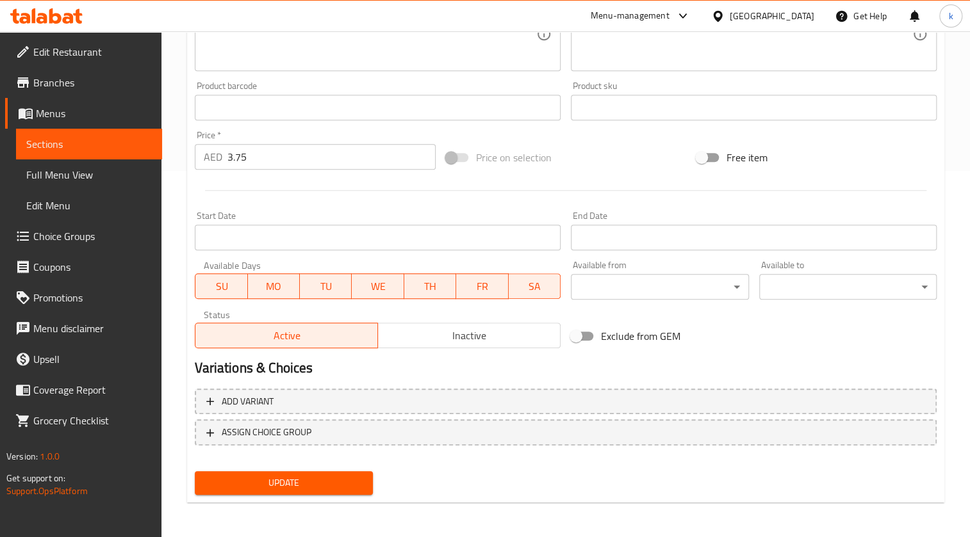
type input "كيك لاف الفارسية"
click at [295, 475] on span "Update" at bounding box center [283, 483] width 157 height 16
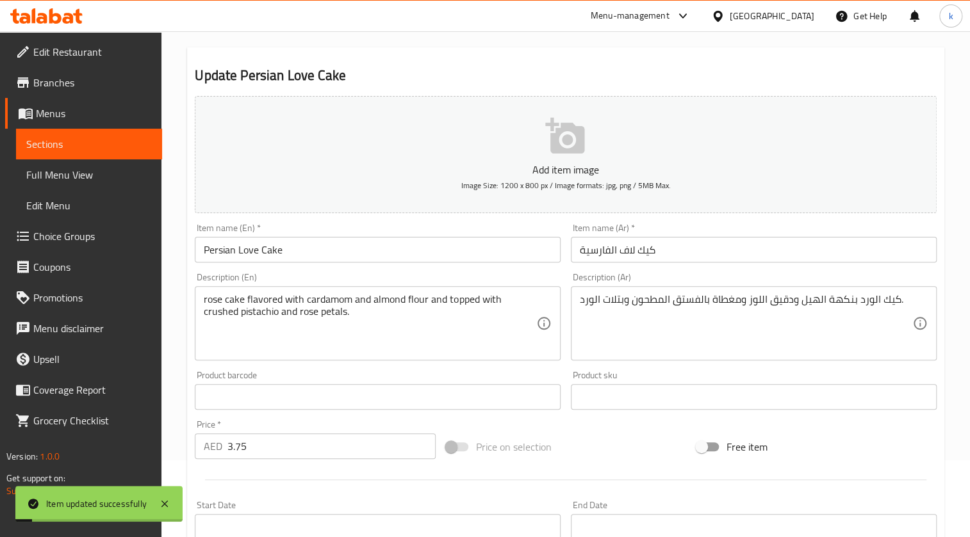
scroll to position [76, 0]
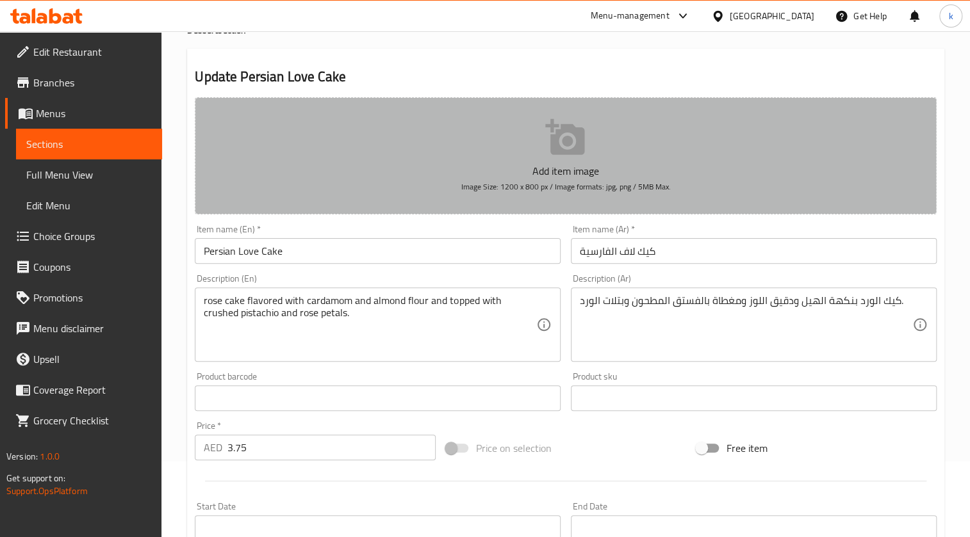
click at [737, 129] on button "Add item image Image Size: 1200 x 800 px / Image formats: jpg, png / 5MB Max." at bounding box center [566, 155] width 742 height 117
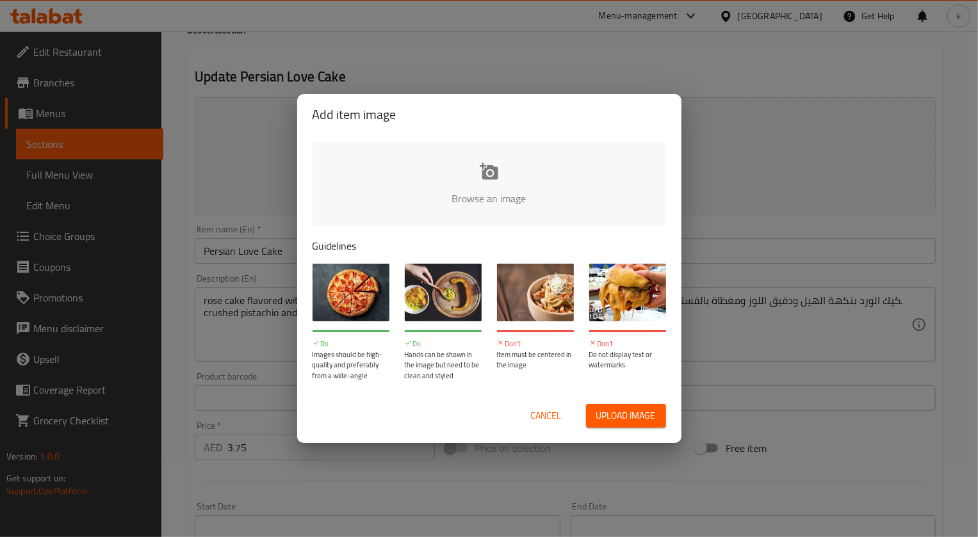
click at [553, 414] on span "Cancel" at bounding box center [546, 416] width 31 height 16
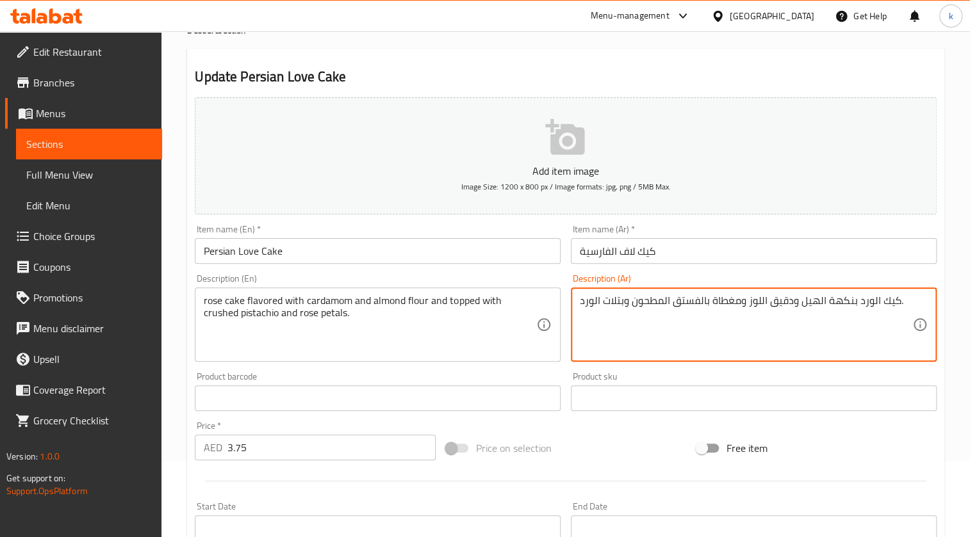
drag, startPoint x: 858, startPoint y: 299, endPoint x: 875, endPoint y: 298, distance: 16.7
click at [862, 300] on textarea "كيك الورد بنكهة الهيل ودقيق اللوز ومغطاة بالفستق المطحون وبتلات الورد." at bounding box center [746, 325] width 332 height 61
drag, startPoint x: 876, startPoint y: 300, endPoint x: 857, endPoint y: 300, distance: 19.2
click at [857, 300] on textarea "كيك الورد بنكهة الهيل ودقيق اللوز ومغطاة بالفستق المطحون وبتلات الورد." at bounding box center [746, 325] width 332 height 61
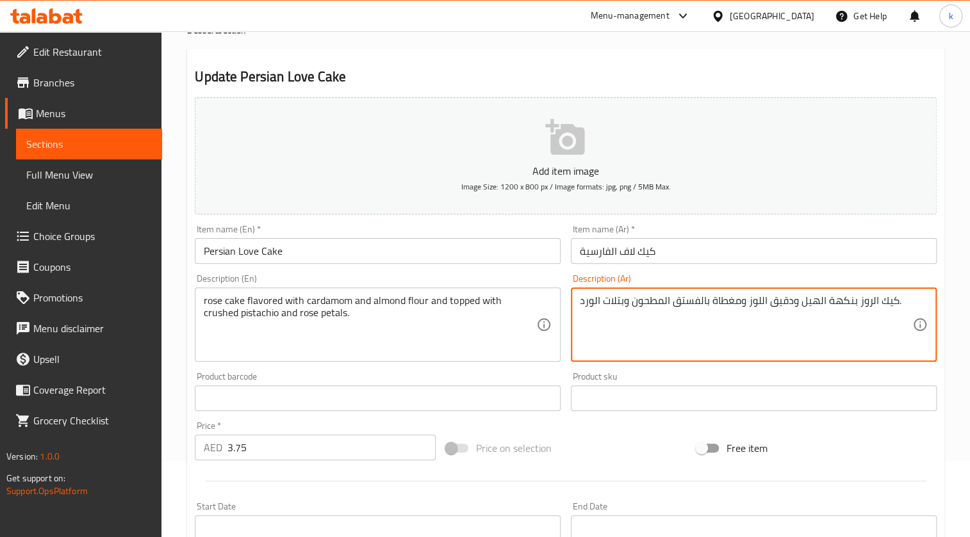
scroll to position [366, 0]
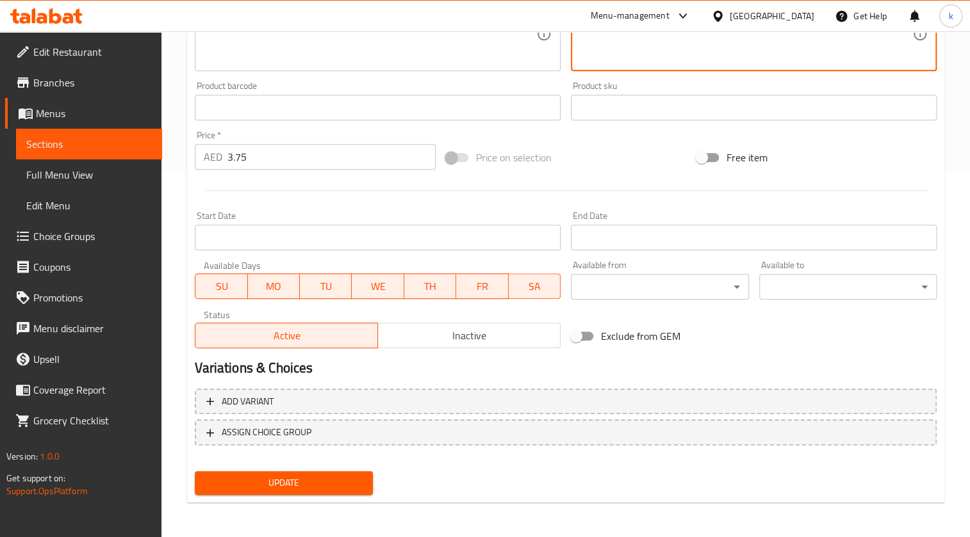
type textarea "كيك الروز بنكهة الهيل ودقيق اللوز ومغطاة بالفستق المطحون وبتلات الورد."
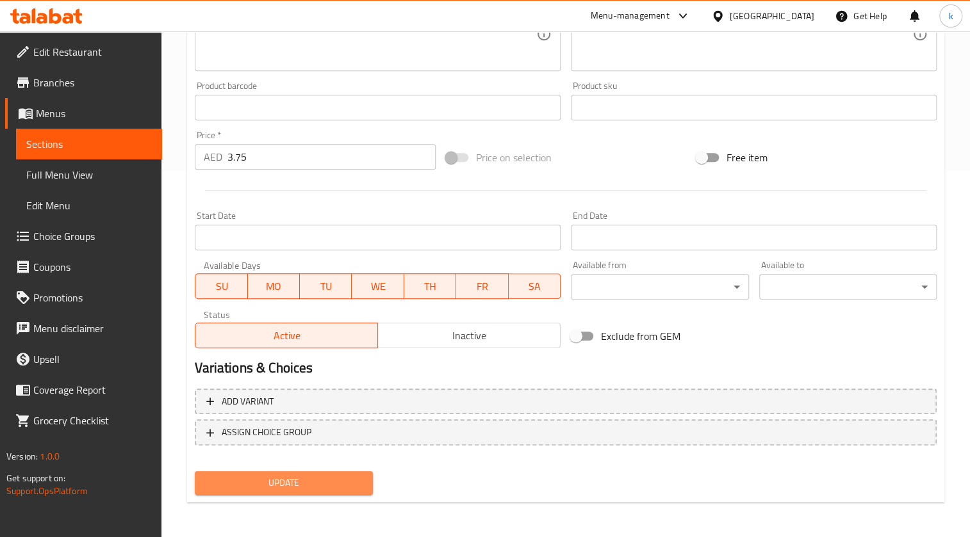
click at [240, 475] on span "Update" at bounding box center [283, 483] width 157 height 16
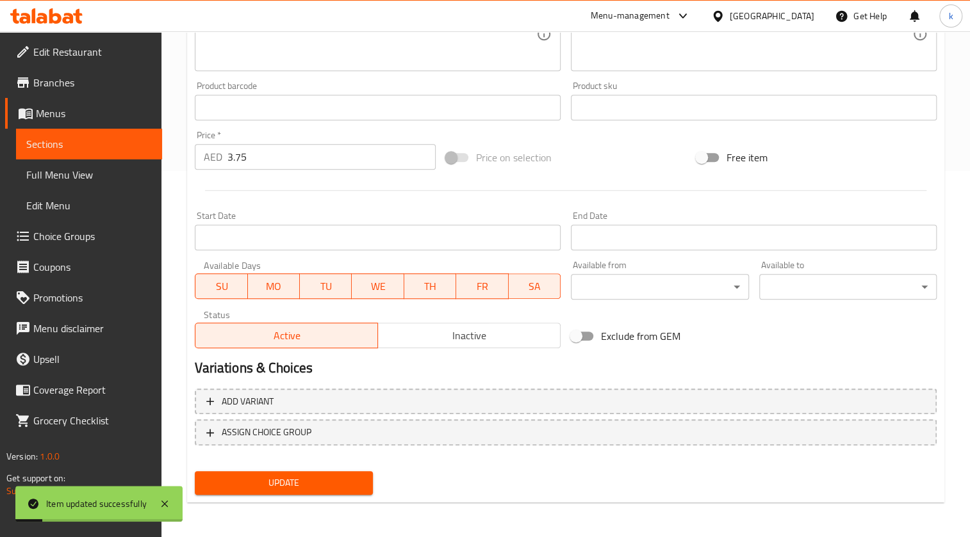
click at [68, 181] on span "Full Menu View" at bounding box center [89, 174] width 126 height 15
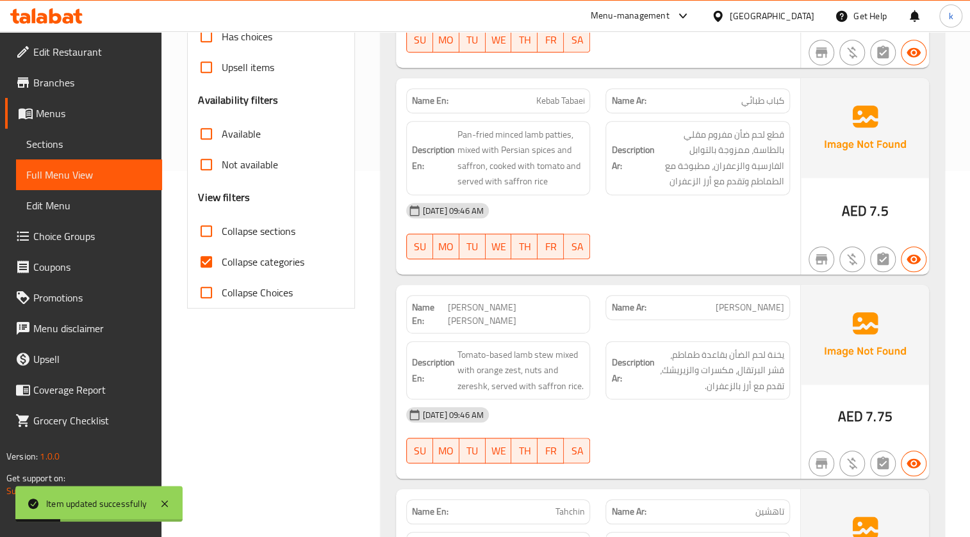
click at [252, 263] on span "Collapse categories" at bounding box center [263, 261] width 83 height 15
click at [222, 263] on input "Collapse categories" at bounding box center [206, 262] width 31 height 31
checkbox input "false"
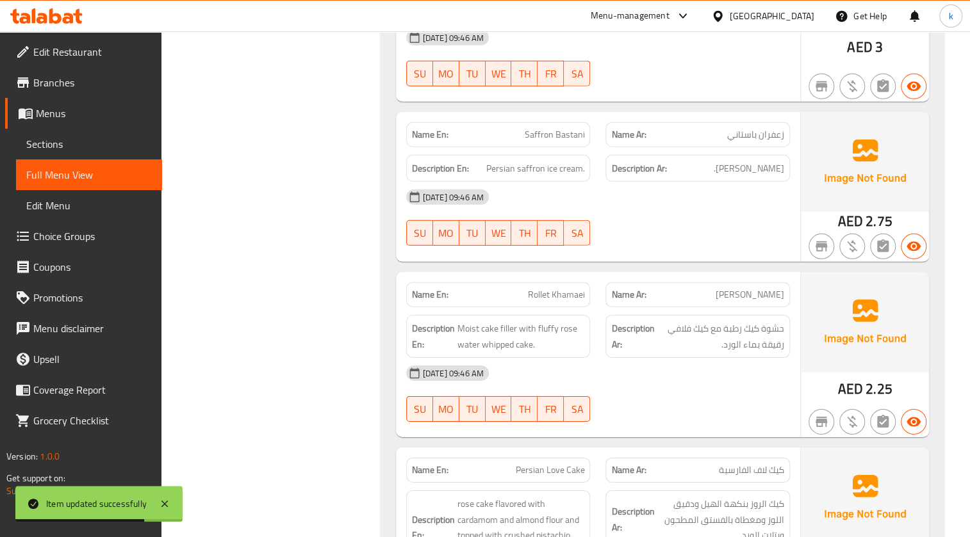
scroll to position [1997, 0]
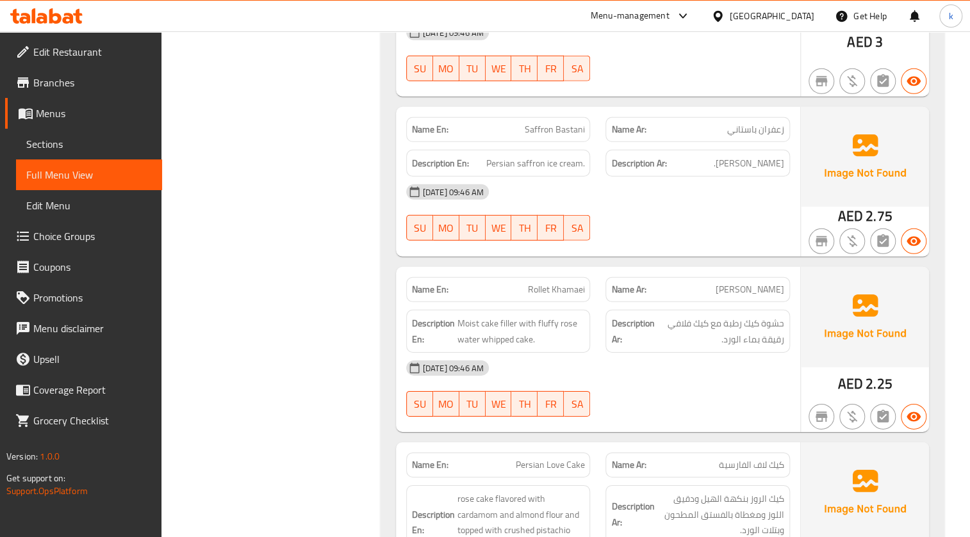
drag, startPoint x: 524, startPoint y: 237, endPoint x: 530, endPoint y: 244, distance: 8.7
click at [528, 277] on div "Name En: Rollet Khamaei" at bounding box center [498, 289] width 184 height 25
drag, startPoint x: 530, startPoint y: 248, endPoint x: 585, endPoint y: 248, distance: 55.1
click at [585, 277] on div "Name En: Rollet Khamaei" at bounding box center [498, 289] width 184 height 25
copy span "Rollet Khamaei"
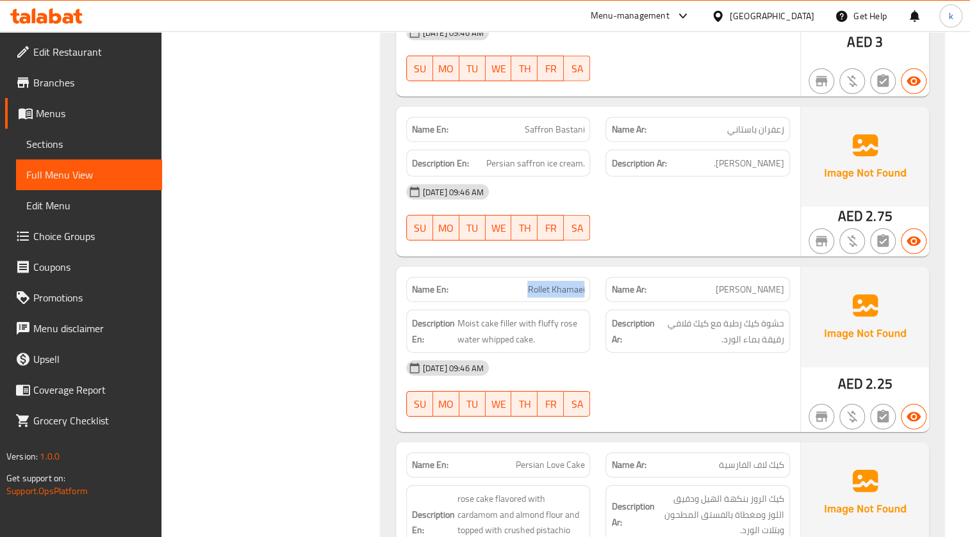
click at [113, 145] on span "Sections" at bounding box center [89, 143] width 126 height 15
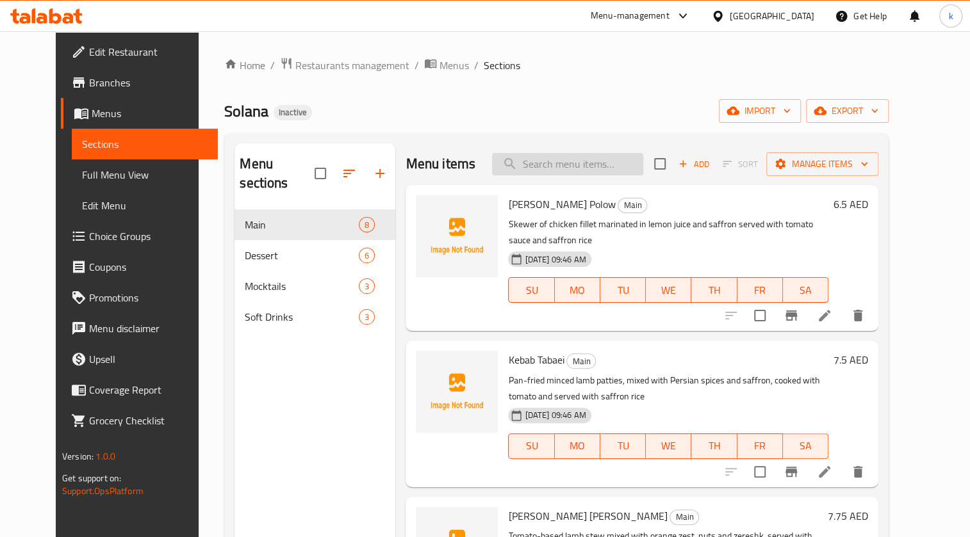
click at [562, 161] on input "search" at bounding box center [567, 164] width 151 height 22
paste input "Rollet Khamaei"
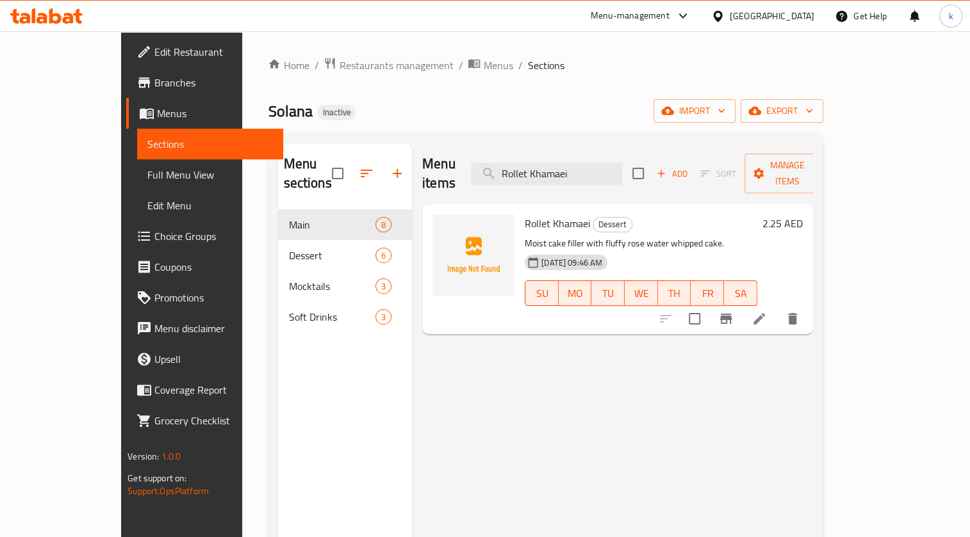
type input "Rollet Khamaei"
click at [765, 313] on icon at bounding box center [759, 319] width 12 height 12
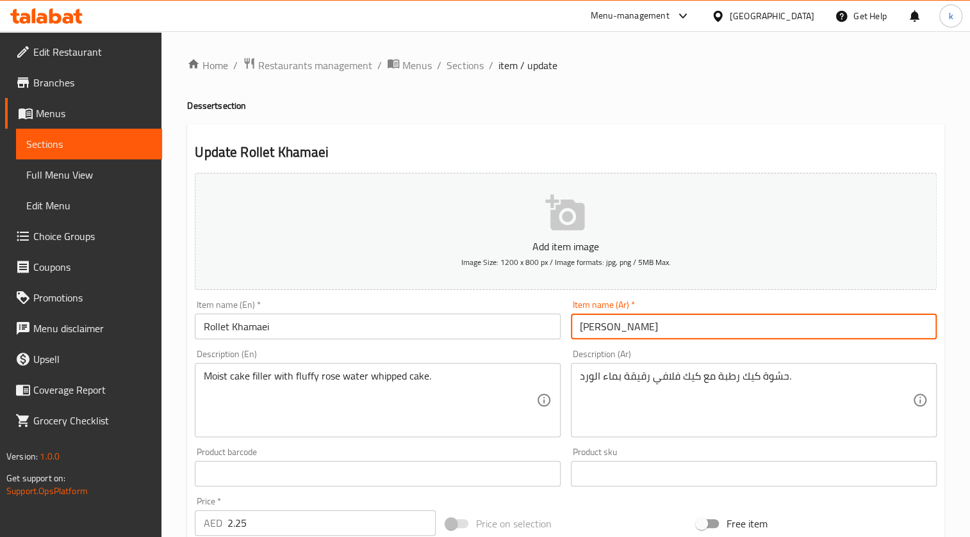
drag, startPoint x: 582, startPoint y: 327, endPoint x: 592, endPoint y: 329, distance: 9.7
click at [592, 329] on input "روليت خامائي" at bounding box center [754, 327] width 366 height 26
type input "روليت خاماي"
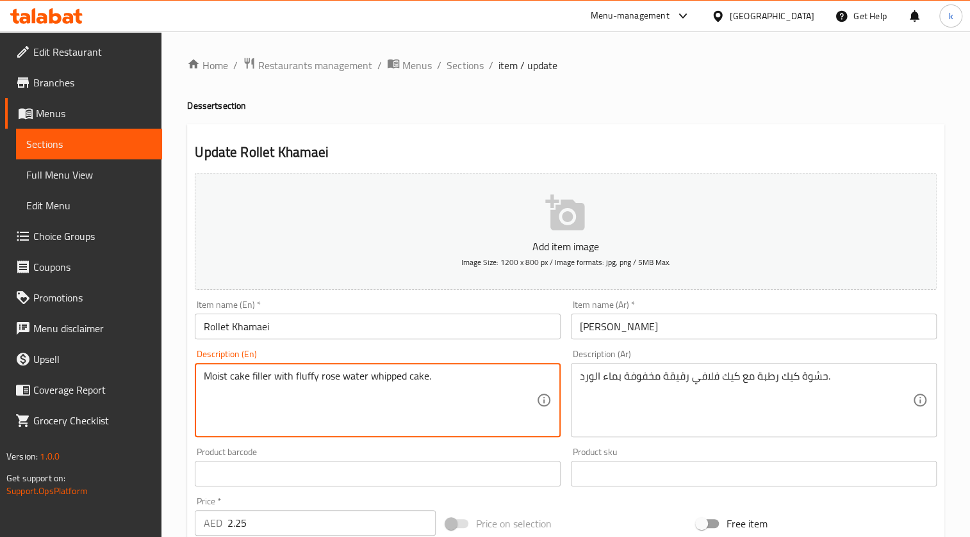
drag, startPoint x: 378, startPoint y: 375, endPoint x: 386, endPoint y: 373, distance: 7.9
drag, startPoint x: 369, startPoint y: 371, endPoint x: 404, endPoint y: 373, distance: 34.6
click at [404, 373] on textarea "Moist cake filler with fluffy rose water whipped cake." at bounding box center [370, 400] width 332 height 61
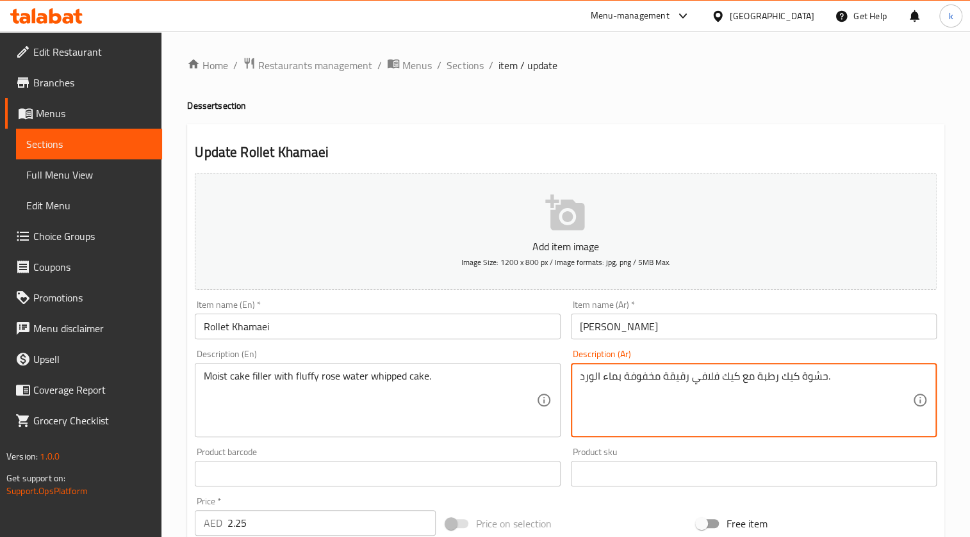
click at [644, 378] on textarea "حشوة كيك رطبة مع كيك فلافي رقيقة مخفوفة بماء الورد." at bounding box center [746, 400] width 332 height 61
paste textarea "المخفوقة"
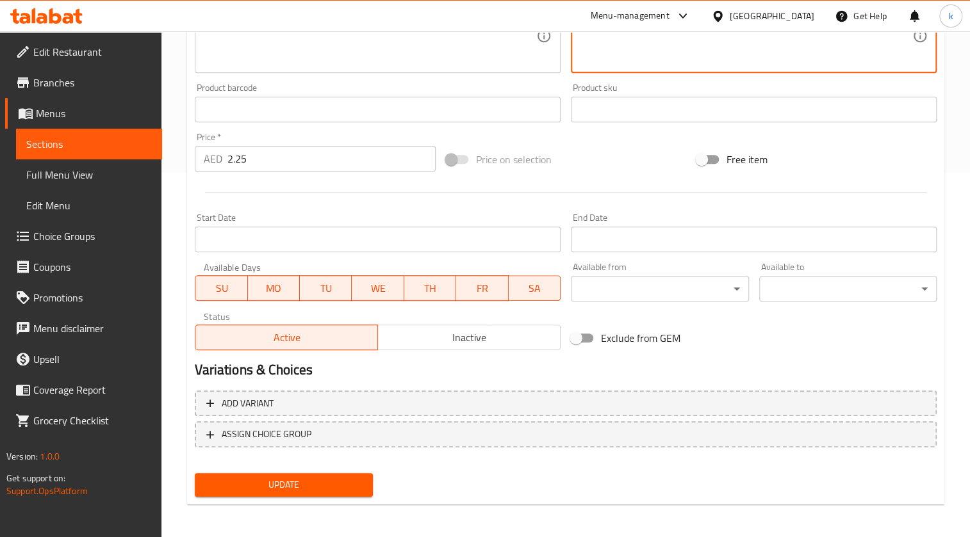
scroll to position [366, 0]
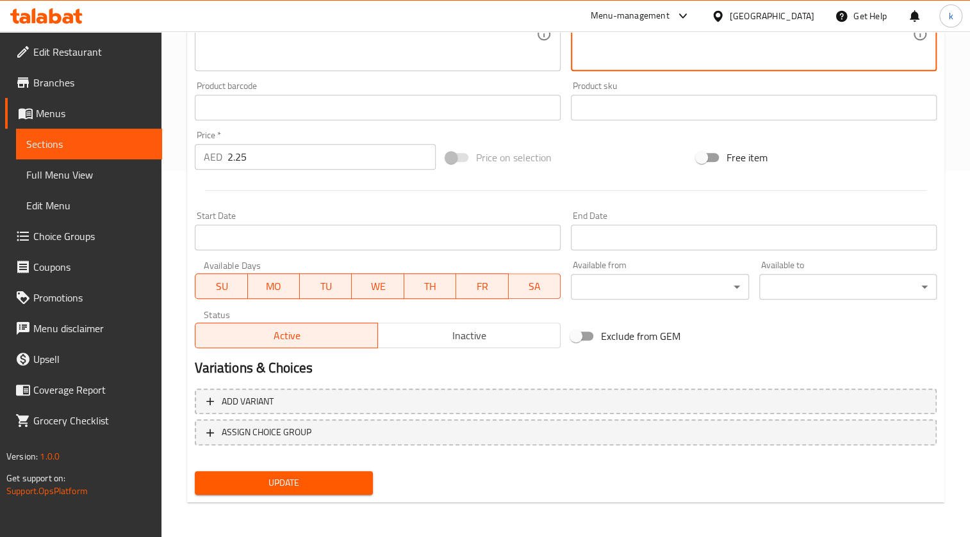
type textarea "حشوة كيك رطبة مع كيك فلافي رقيقة المخفوقة من ماء الورد."
click at [280, 490] on button "Update" at bounding box center [283, 483] width 177 height 24
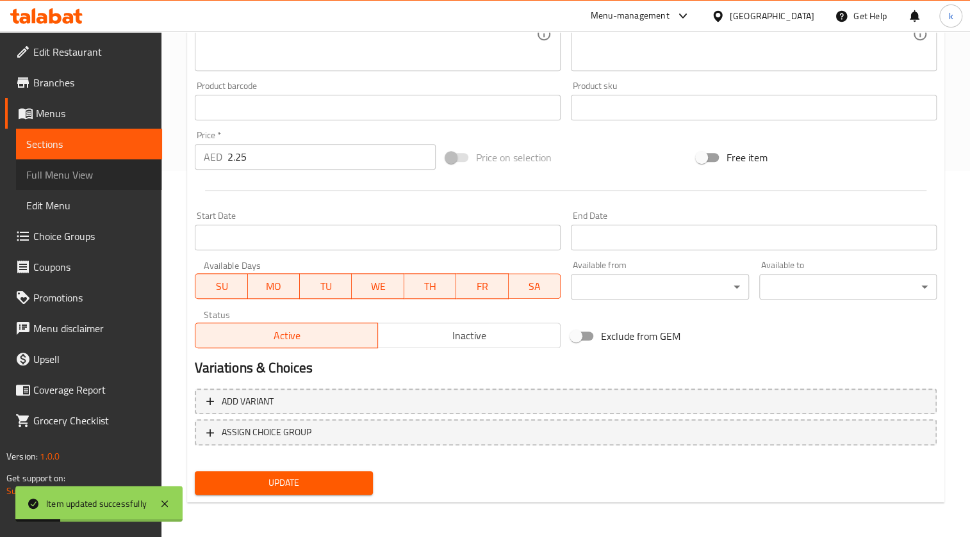
click at [69, 181] on span "Full Menu View" at bounding box center [89, 174] width 126 height 15
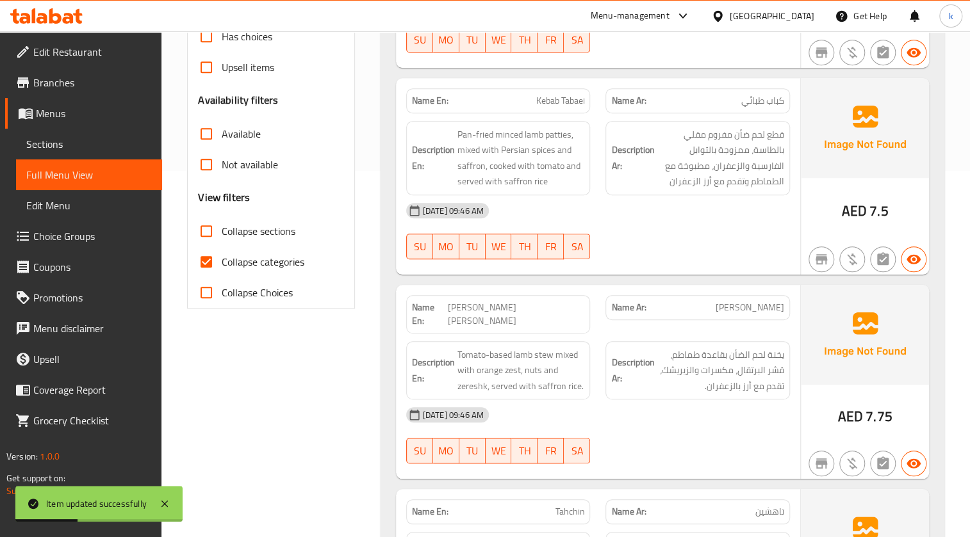
click at [256, 264] on span "Collapse categories" at bounding box center [263, 261] width 83 height 15
click at [222, 264] on input "Collapse categories" at bounding box center [206, 262] width 31 height 31
checkbox input "false"
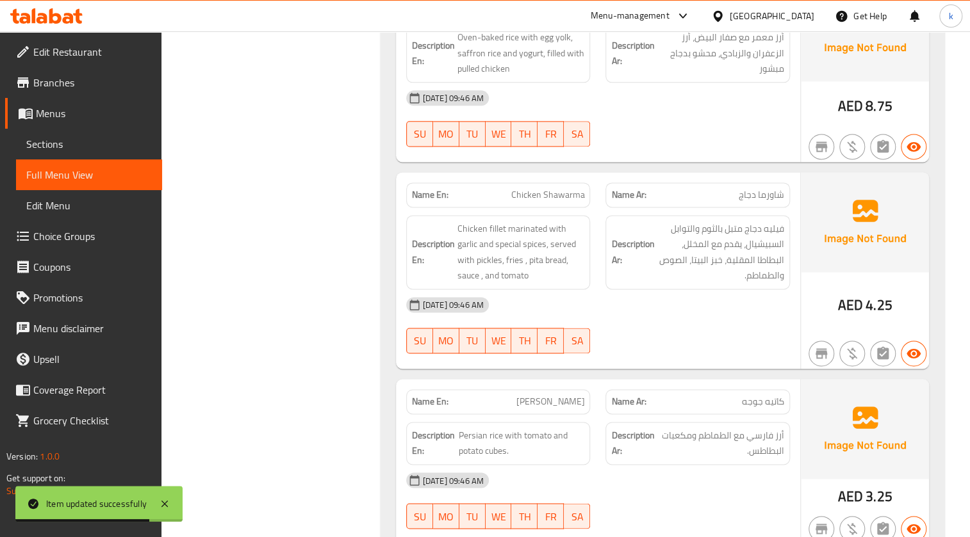
scroll to position [890, 0]
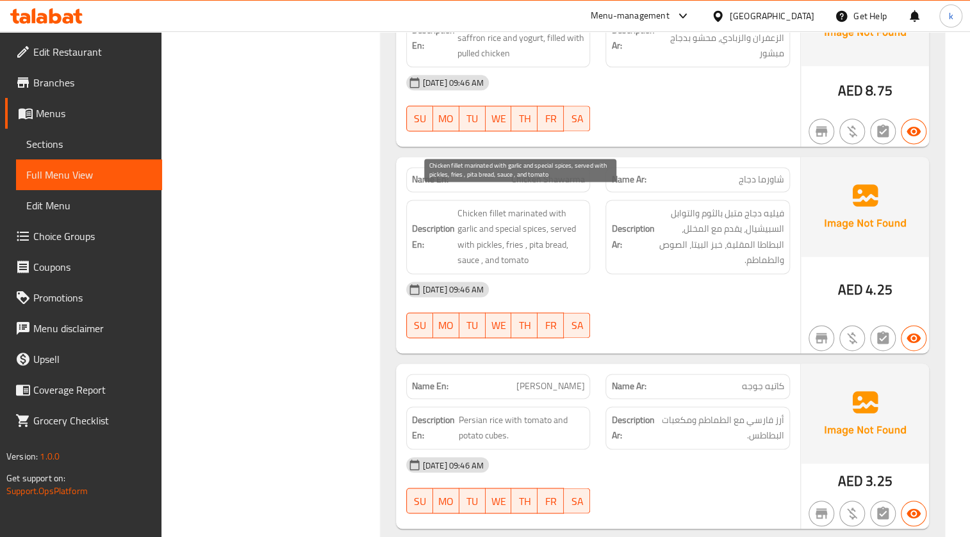
click at [548, 227] on span "Chicken fillet marinated with garlic and special spices, served with pickles, f…" at bounding box center [520, 237] width 127 height 63
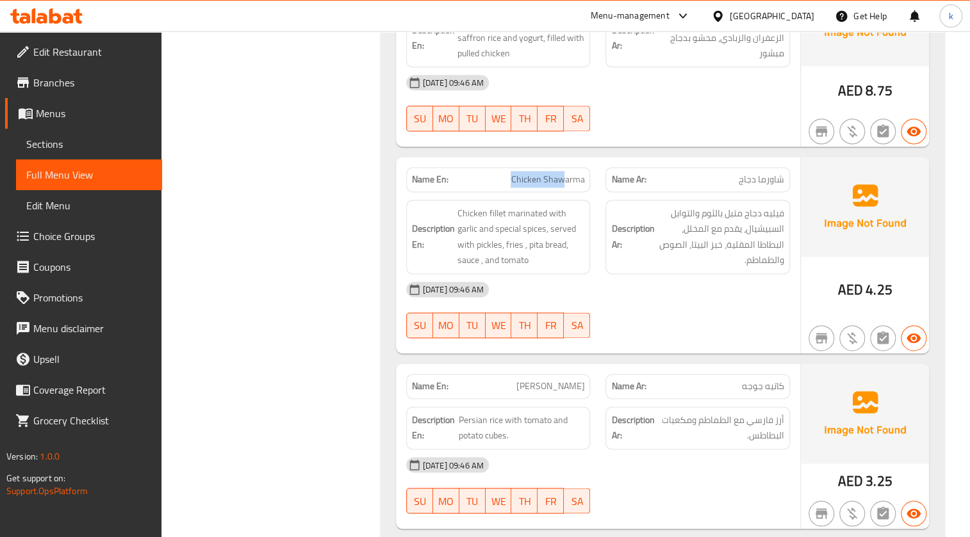
drag, startPoint x: 514, startPoint y: 163, endPoint x: 564, endPoint y: 165, distance: 50.0
click at [564, 173] on span "Chicken Shawarma" at bounding box center [547, 179] width 74 height 13
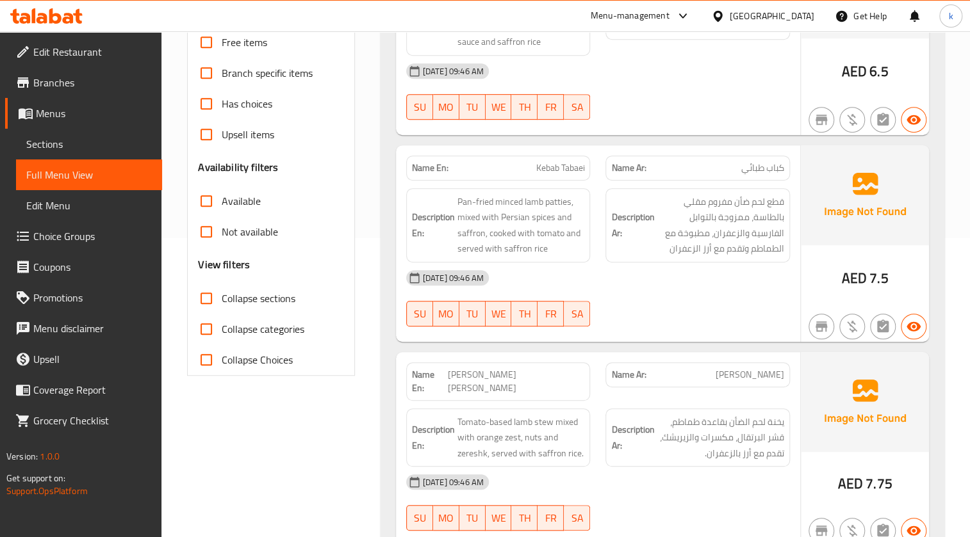
scroll to position [0, 0]
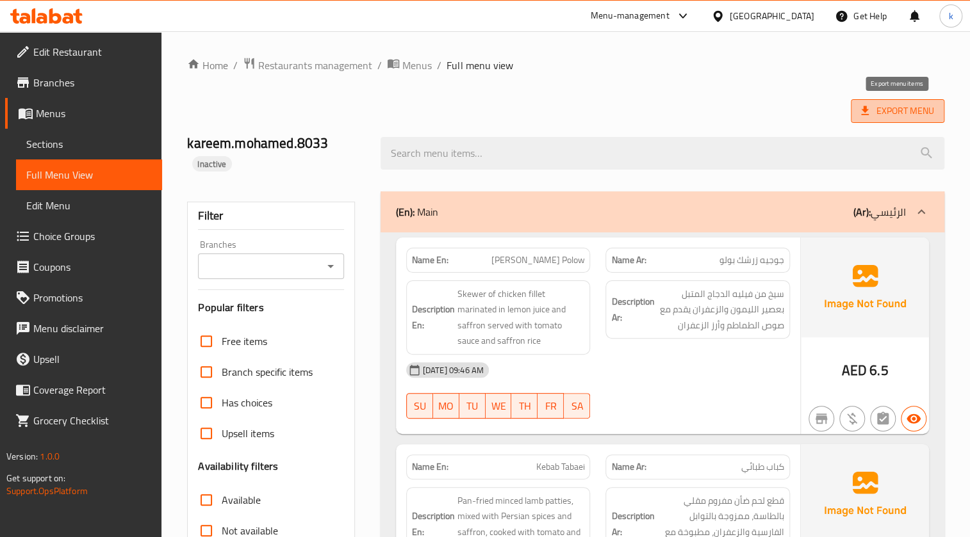
click at [900, 106] on span "Export Menu" at bounding box center [897, 111] width 73 height 16
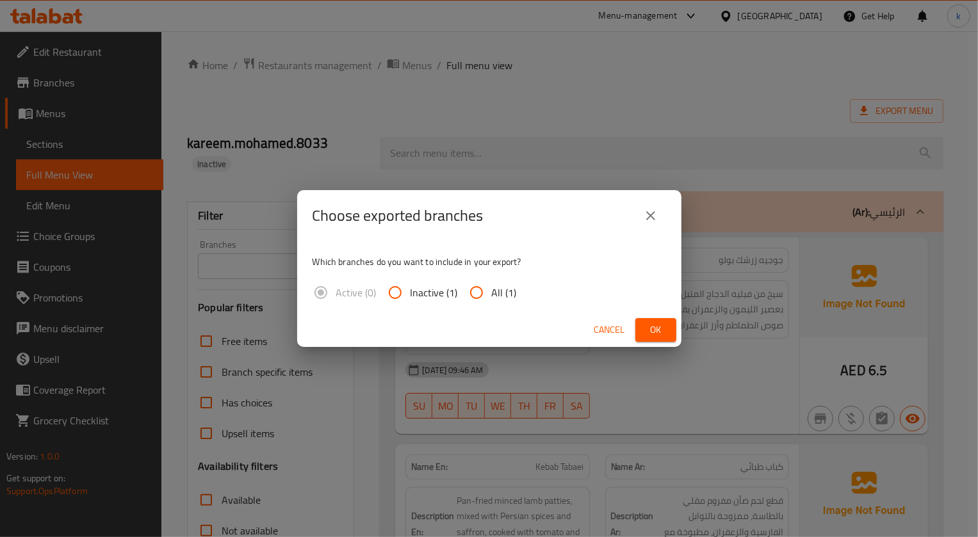
drag, startPoint x: 473, startPoint y: 286, endPoint x: 482, endPoint y: 286, distance: 9.0
click at [474, 286] on input "All (1)" at bounding box center [476, 292] width 31 height 31
radio input "true"
click at [670, 327] on button "Ok" at bounding box center [655, 330] width 41 height 24
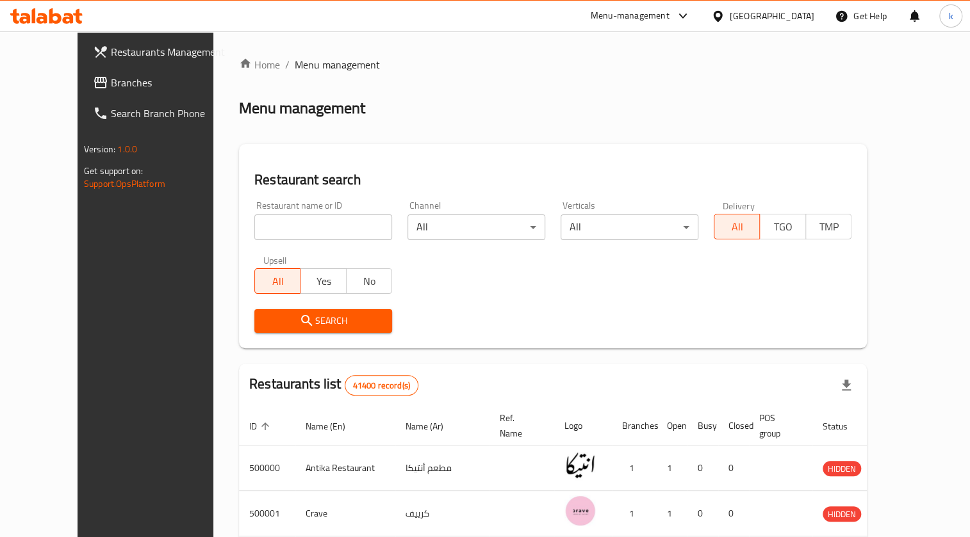
click at [120, 58] on span "Restaurants Management" at bounding box center [170, 51] width 118 height 15
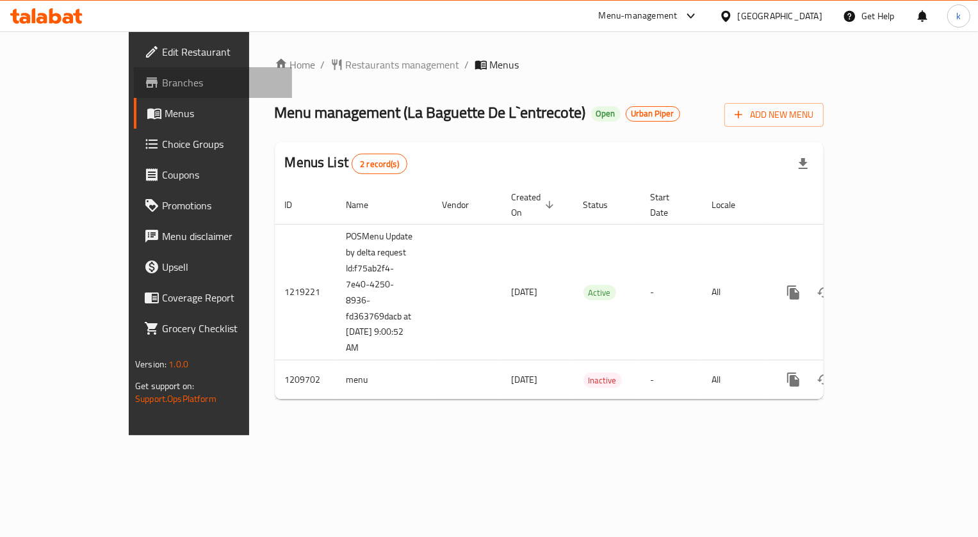
click at [162, 84] on span "Branches" at bounding box center [222, 82] width 120 height 15
